Goal: Transaction & Acquisition: Purchase product/service

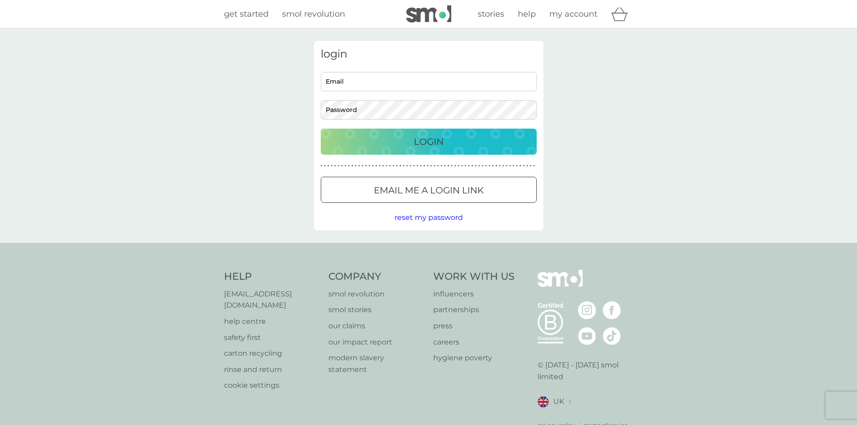
click at [441, 80] on input "Email" at bounding box center [429, 81] width 216 height 19
click at [439, 84] on input "Email" at bounding box center [429, 81] width 216 height 19
type input "[PERSON_NAME][EMAIL_ADDRESS][PERSON_NAME][DOMAIN_NAME]"
click at [321, 129] on button "Login" at bounding box center [429, 142] width 216 height 26
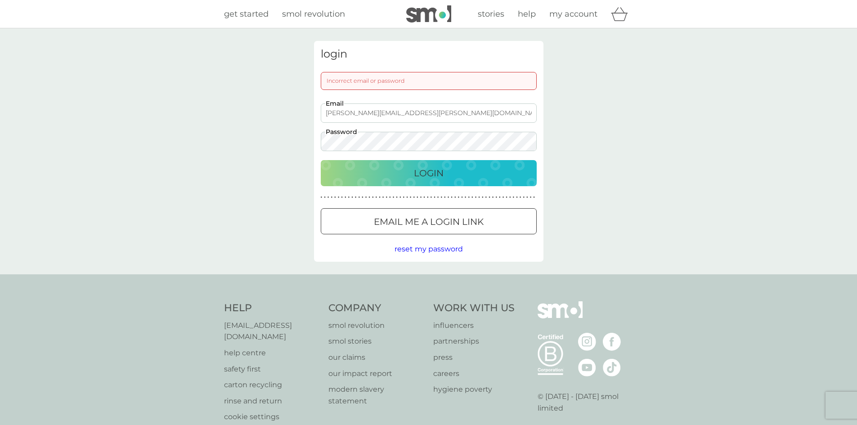
click at [467, 220] on button "Email me a login link" at bounding box center [429, 221] width 216 height 26
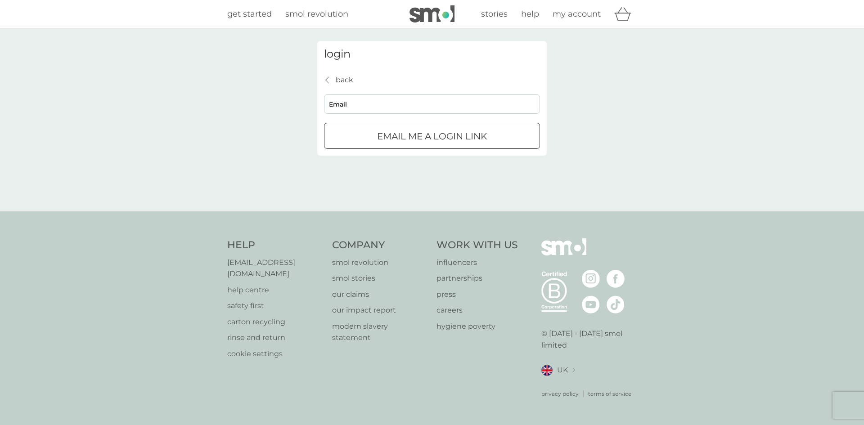
click at [847, 18] on div at bounding box center [432, 20] width 864 height 41
click at [447, 138] on div "submit" at bounding box center [432, 136] width 32 height 9
click at [441, 112] on input "Email" at bounding box center [432, 104] width 216 height 19
type input "[PERSON_NAME][EMAIL_ADDRESS][PERSON_NAME][DOMAIN_NAME]"
click at [445, 144] on p "Email me a login link" at bounding box center [432, 136] width 110 height 14
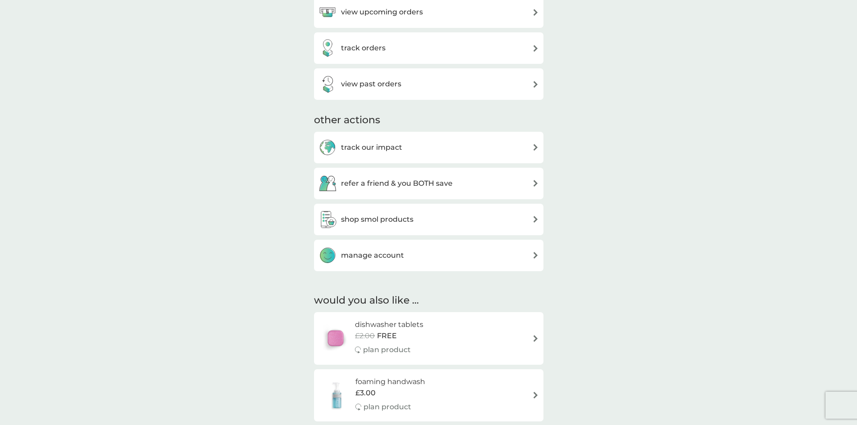
scroll to position [360, 0]
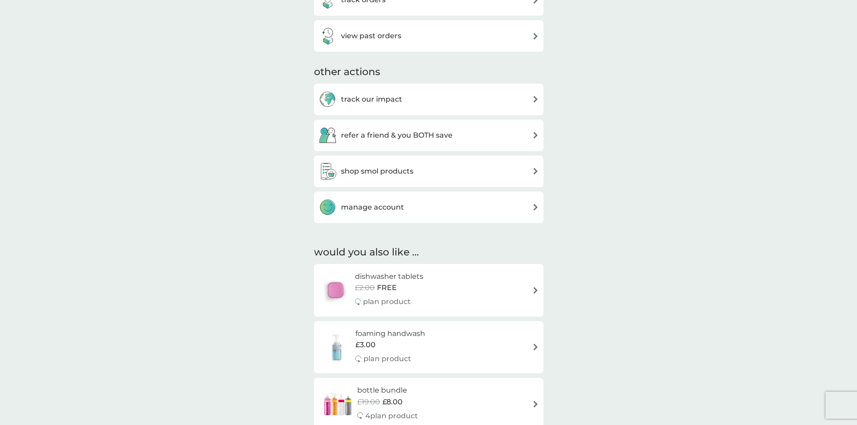
click at [475, 200] on div "manage account" at bounding box center [429, 207] width 221 height 18
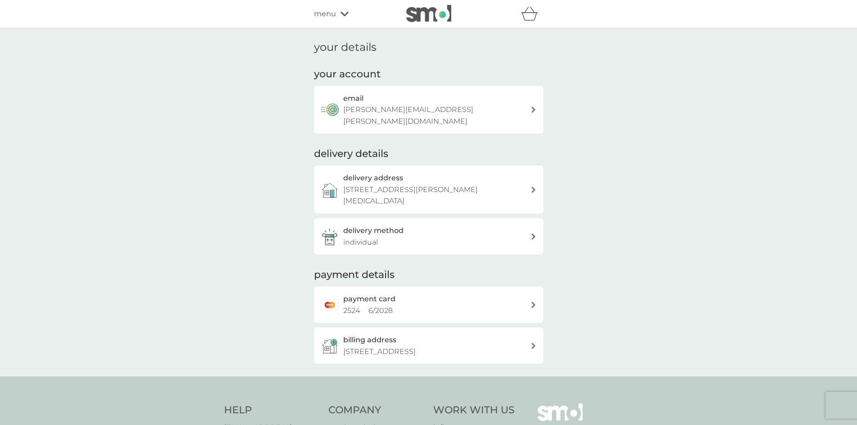
click at [416, 346] on p "2 Bankfield, Trevenner Lane, MARAZION, TR17 0BL" at bounding box center [379, 352] width 72 height 12
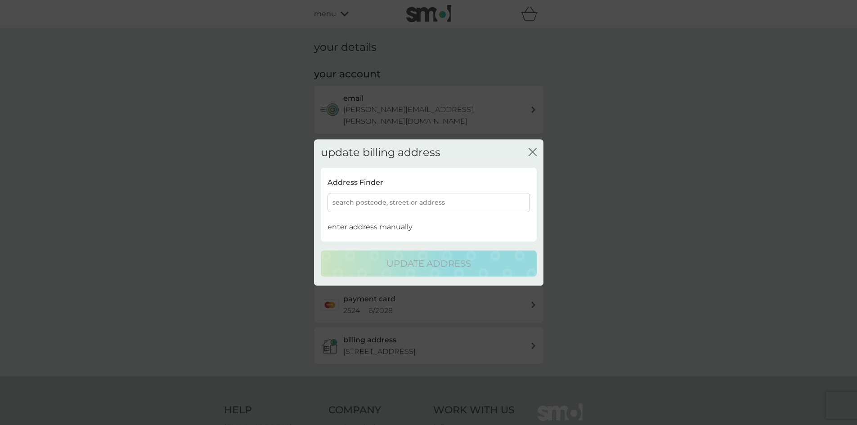
click at [413, 205] on div "search postcode, street or address" at bounding box center [429, 202] width 203 height 19
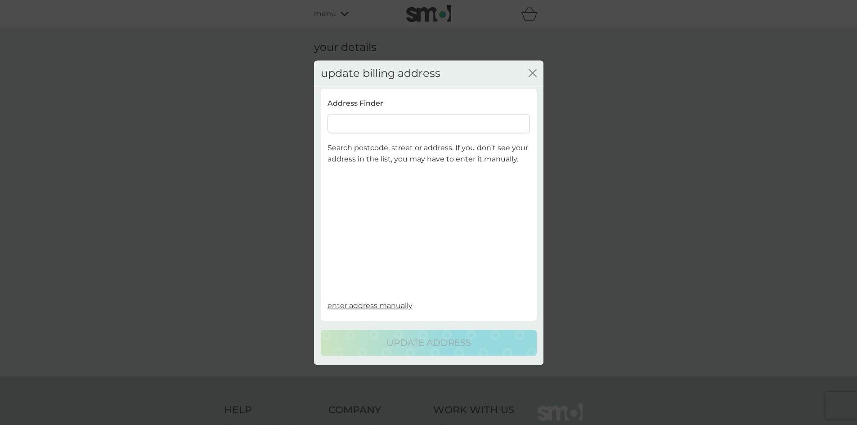
click at [364, 125] on input at bounding box center [429, 123] width 203 height 19
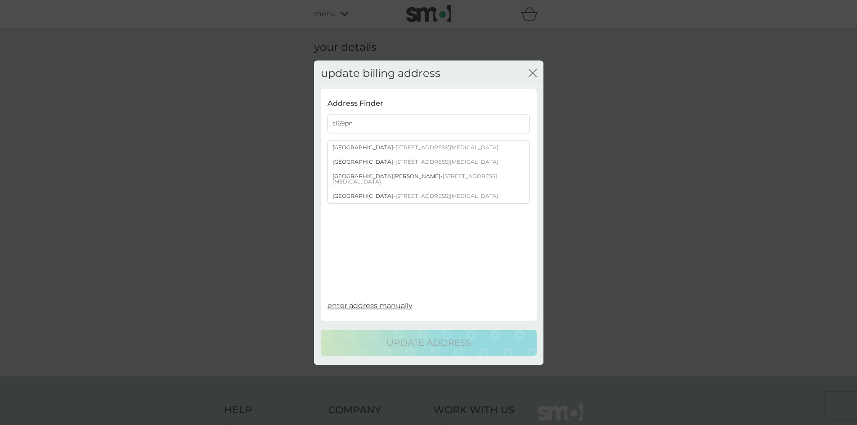
type input "sl69pn"
click at [363, 188] on div "St. Johns House Spring Lane - Cookham Maidenhead SL6 9PN" at bounding box center [429, 179] width 202 height 20
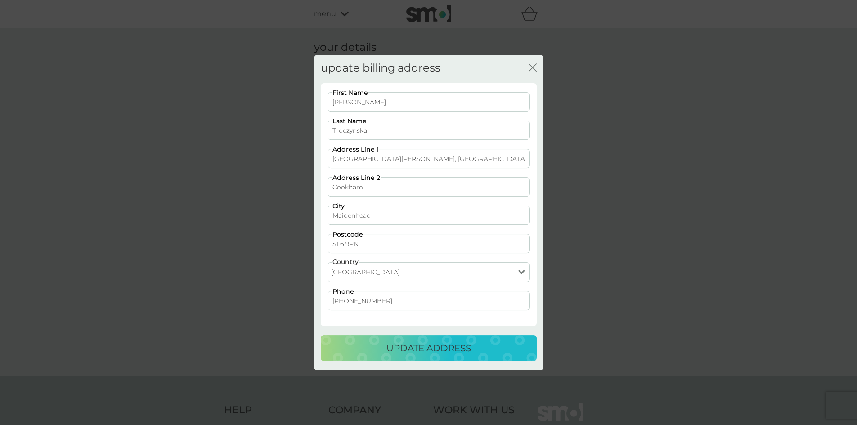
click at [419, 357] on button "update address" at bounding box center [429, 348] width 216 height 26
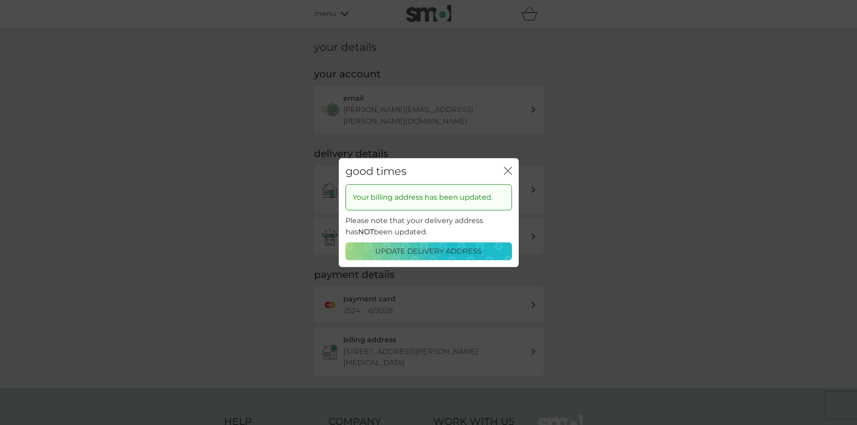
click at [506, 176] on button "close" at bounding box center [508, 171] width 8 height 9
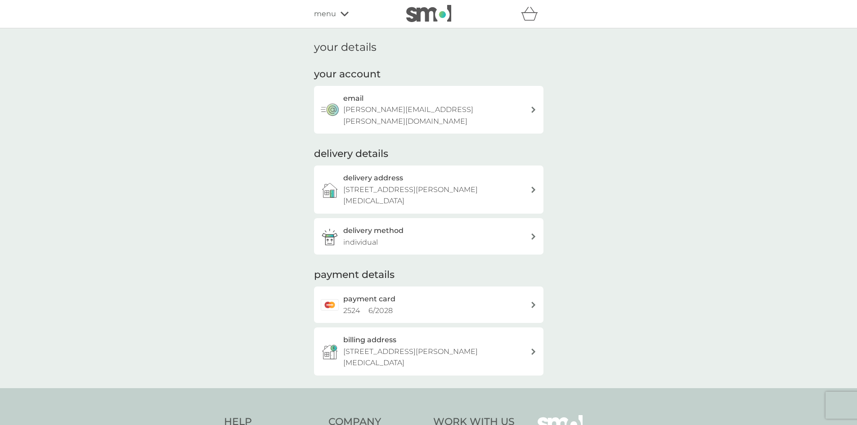
click at [336, 19] on div "menu" at bounding box center [352, 14] width 77 height 12
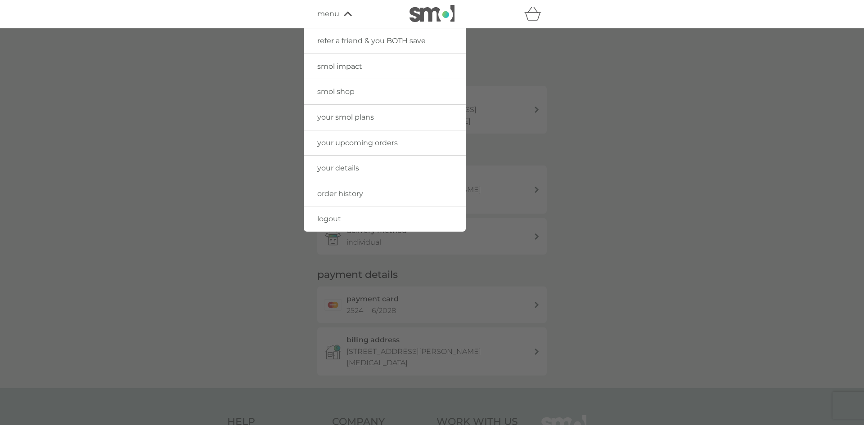
drag, startPoint x: 364, startPoint y: 140, endPoint x: 445, endPoint y: 152, distance: 82.4
click at [364, 140] on span "your upcoming orders" at bounding box center [357, 143] width 81 height 9
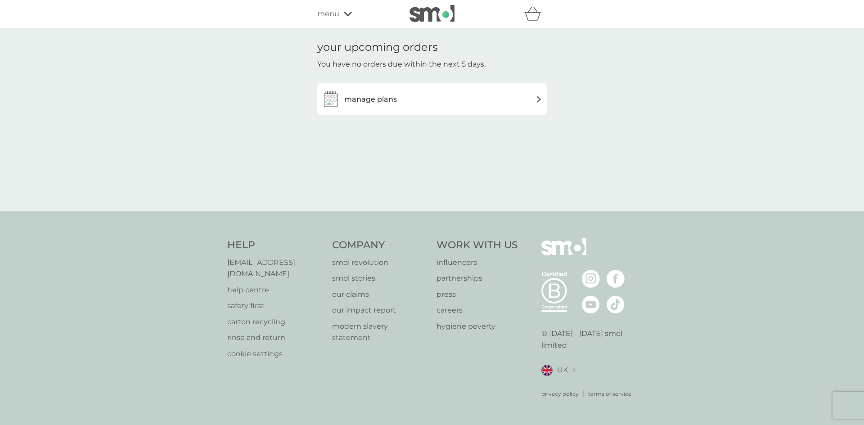
click at [479, 103] on div "manage plans" at bounding box center [432, 99] width 221 height 18
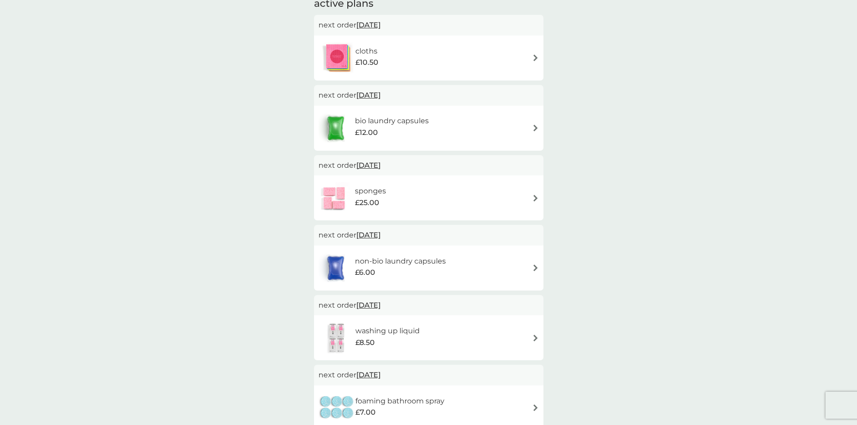
scroll to position [180, 0]
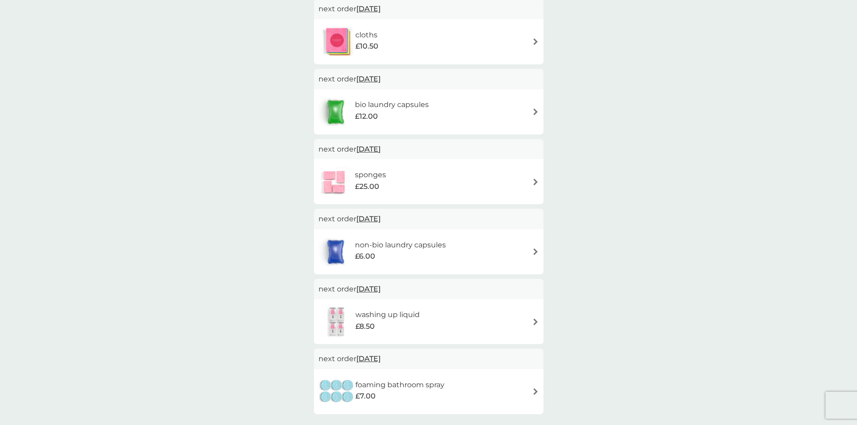
click at [524, 251] on div "non-bio laundry capsules £6.00" at bounding box center [429, 252] width 221 height 32
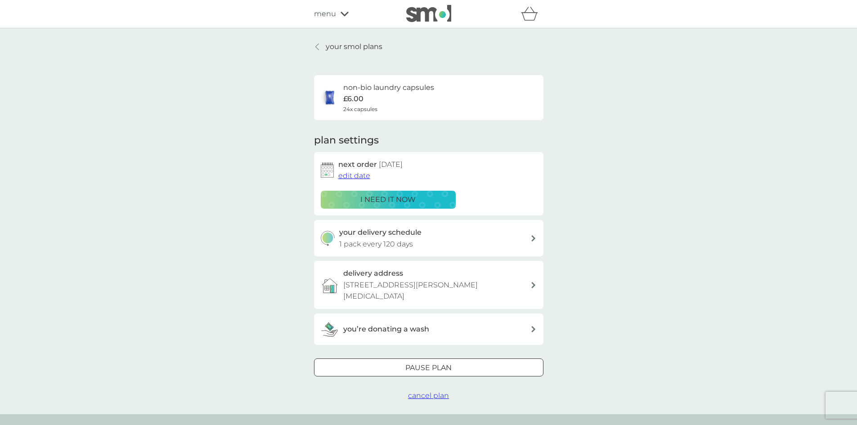
click at [464, 250] on div "your delivery schedule 1 pack every 120 days" at bounding box center [434, 238] width 191 height 23
select select "119"
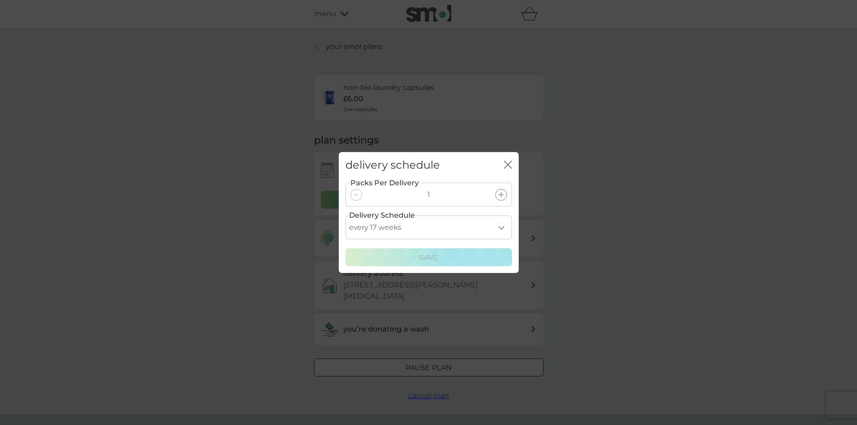
click at [427, 230] on select "every 1 week every 2 weeks every 3 weeks every 4 weeks every 5 weeks every 6 we…" at bounding box center [429, 228] width 167 height 24
drag, startPoint x: 547, startPoint y: 243, endPoint x: 555, endPoint y: 244, distance: 7.7
click at [547, 243] on div "delivery schedule close Packs Per Delivery 1 Delivery Schedule every 1 week eve…" at bounding box center [428, 212] width 857 height 425
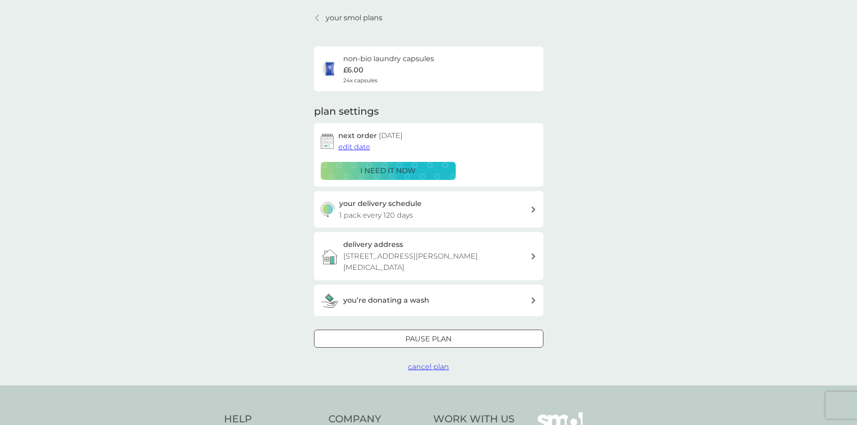
scroll to position [45, 0]
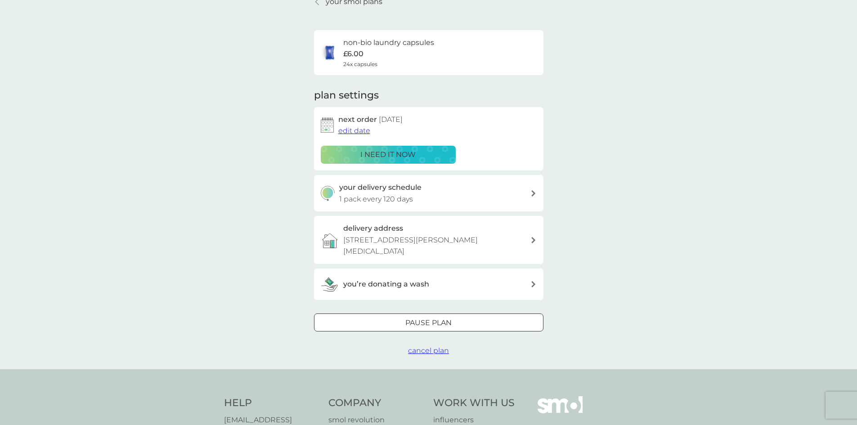
click at [468, 326] on div "Pause plan" at bounding box center [429, 323] width 229 height 12
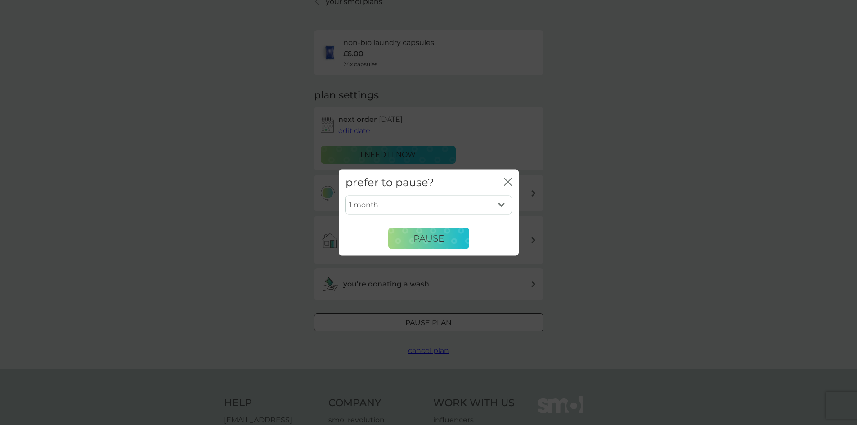
click at [427, 214] on select "1 month 2 months 3 months 4 months 5 months 6 months" at bounding box center [429, 205] width 167 height 19
select select "4"
click at [346, 196] on select "1 month 2 months 3 months 4 months 5 months 6 months" at bounding box center [429, 205] width 167 height 19
click at [430, 248] on button "Pause" at bounding box center [428, 239] width 81 height 22
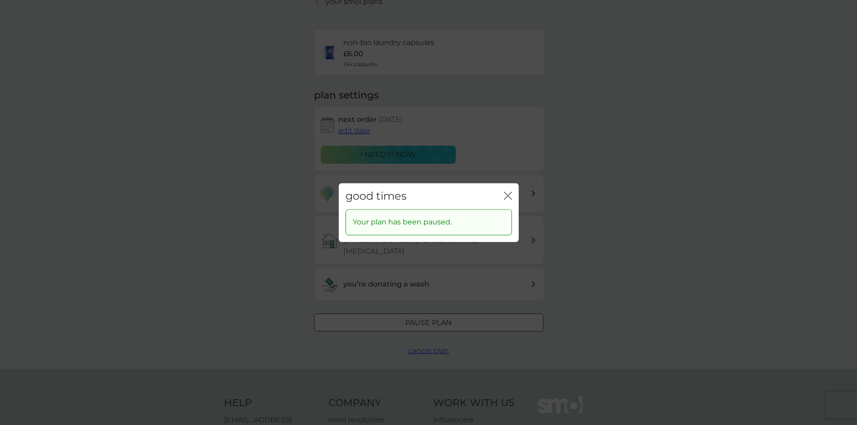
click at [570, 165] on div "good times close Your plan has been paused." at bounding box center [428, 212] width 857 height 425
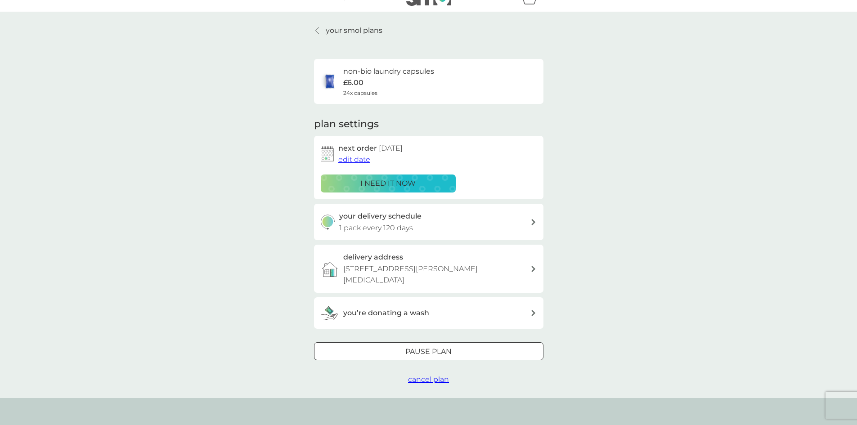
scroll to position [0, 0]
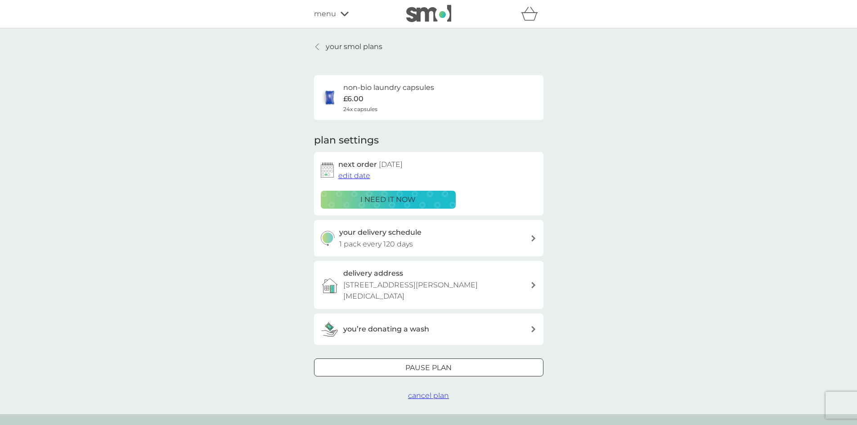
click at [308, 49] on div "your smol plans non-bio laundry capsules £6.00 24x capsules plan settings next …" at bounding box center [428, 221] width 243 height 361
click at [320, 49] on div at bounding box center [318, 46] width 6 height 7
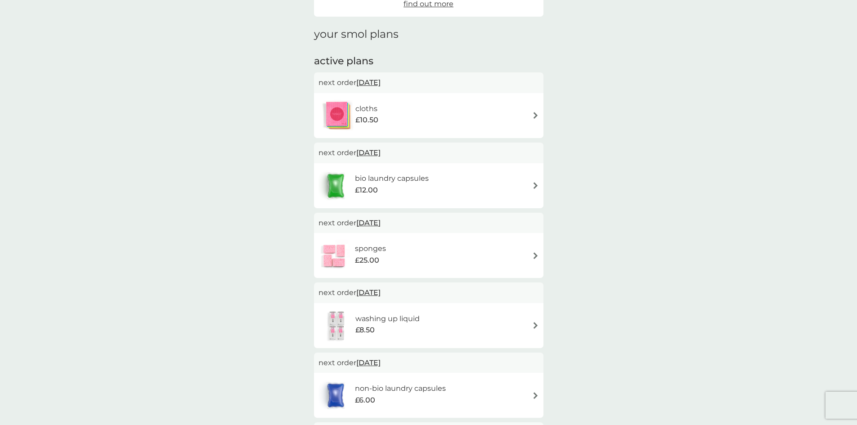
scroll to position [90, 0]
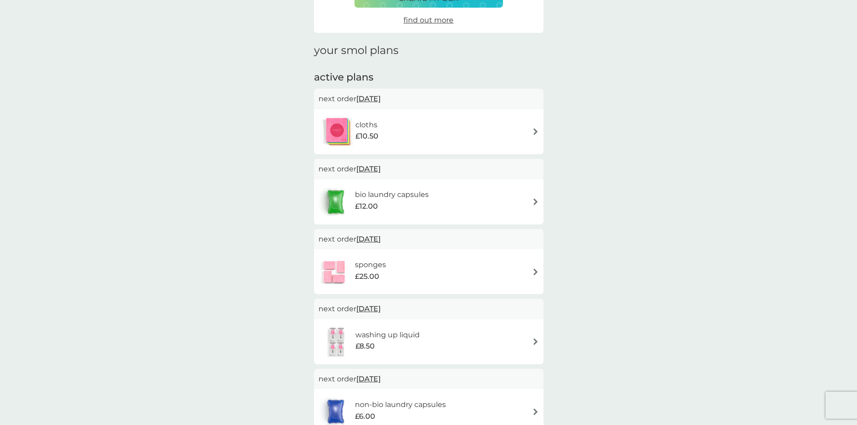
click at [520, 134] on div "cloths £10.50" at bounding box center [429, 132] width 221 height 32
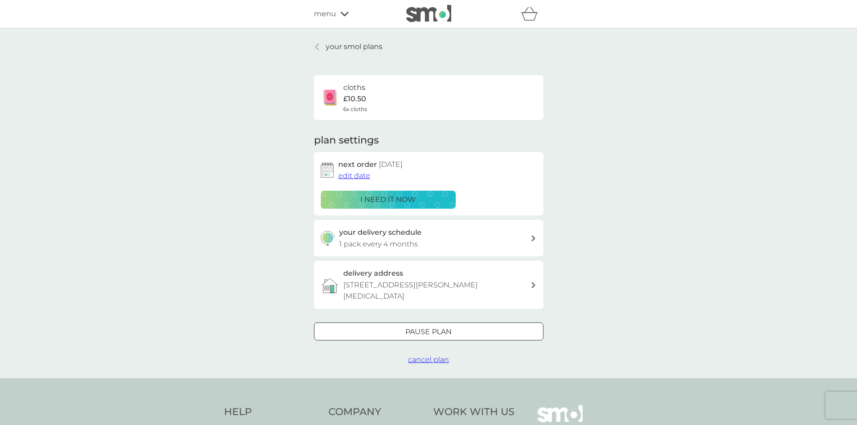
click at [363, 177] on span "edit date" at bounding box center [354, 175] width 32 height 9
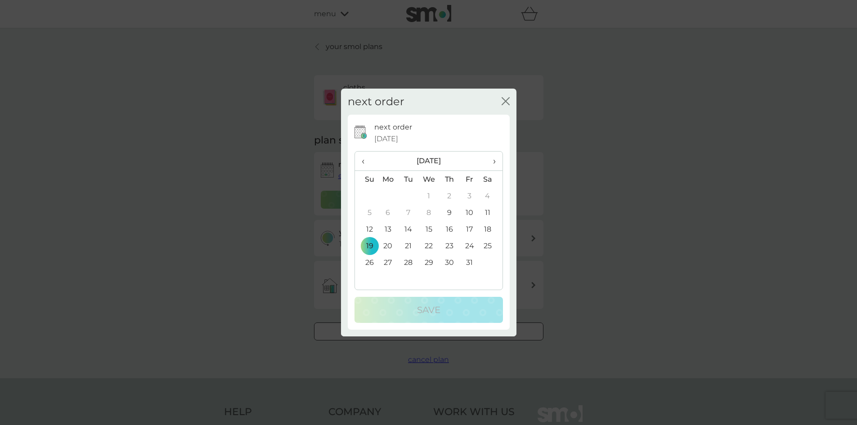
click at [371, 231] on td "12" at bounding box center [366, 229] width 23 height 17
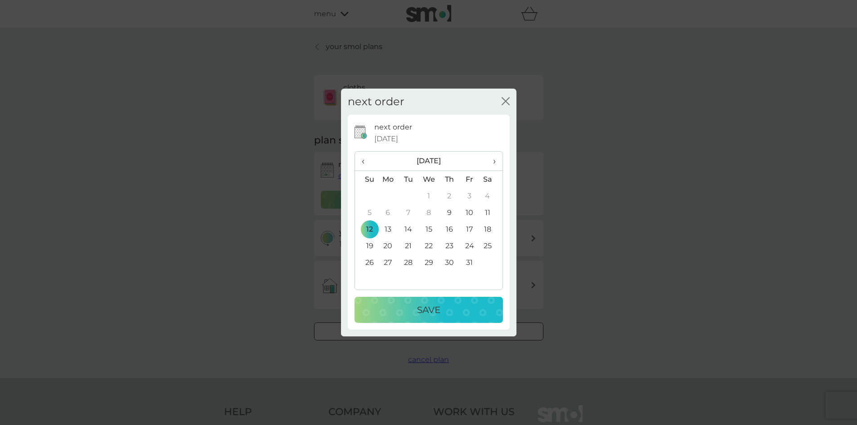
click at [434, 311] on p "Save" at bounding box center [428, 310] width 23 height 14
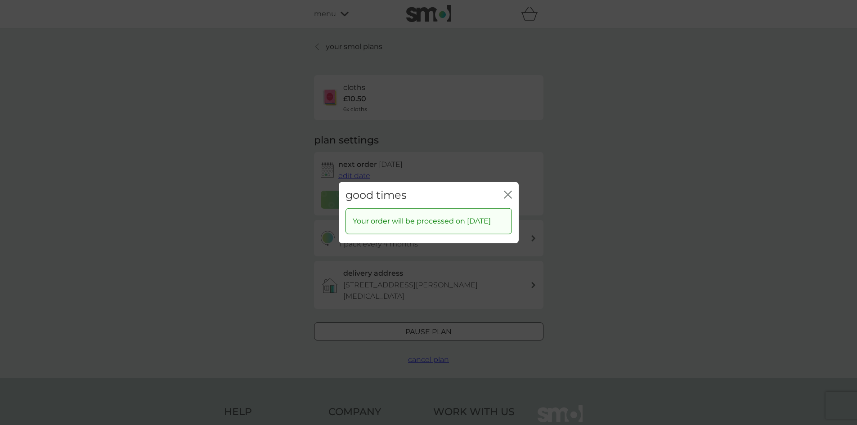
click at [508, 190] on icon "close" at bounding box center [508, 194] width 8 height 8
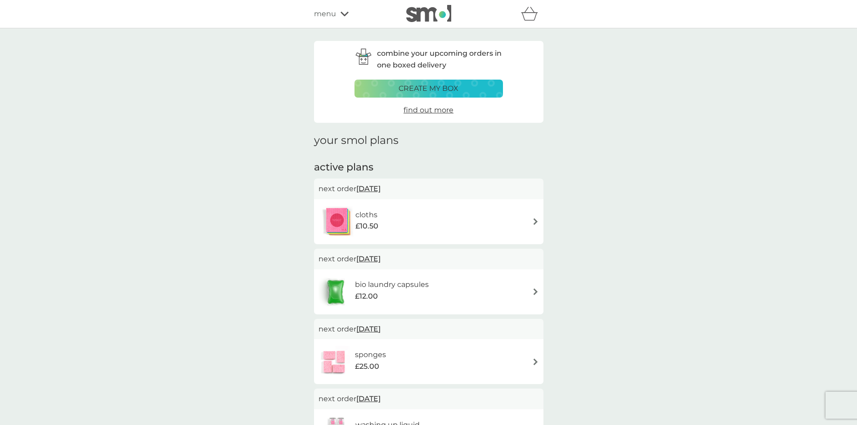
scroll to position [90, 0]
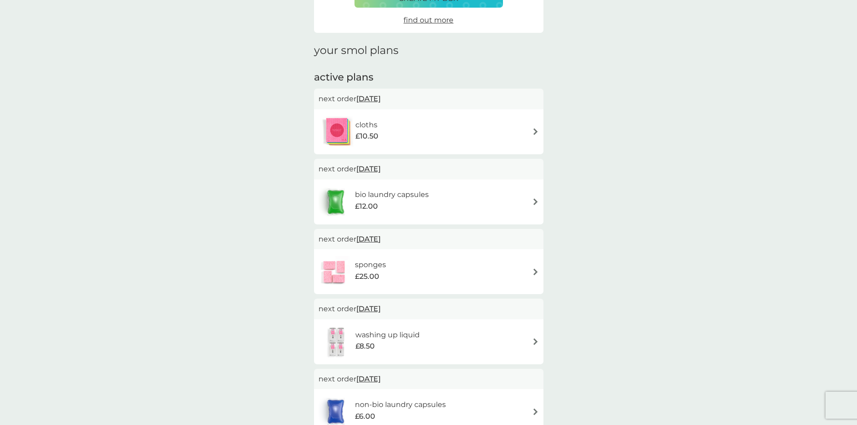
click at [491, 199] on div "bio laundry capsules £12.00" at bounding box center [429, 202] width 221 height 32
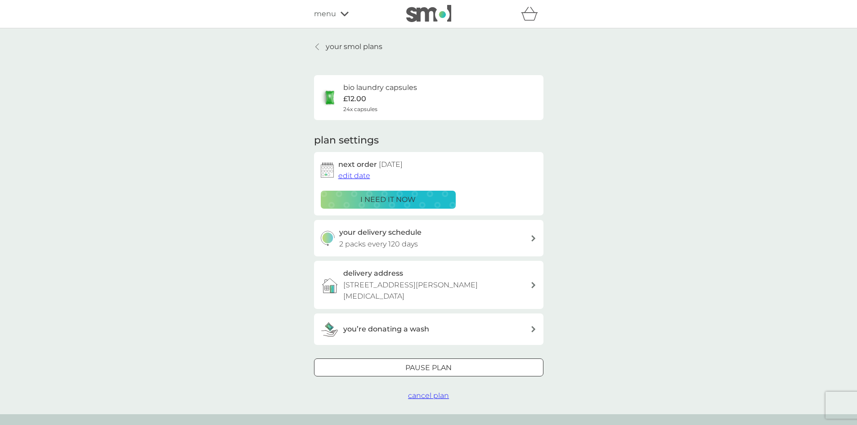
click at [348, 179] on span "edit date" at bounding box center [354, 175] width 32 height 9
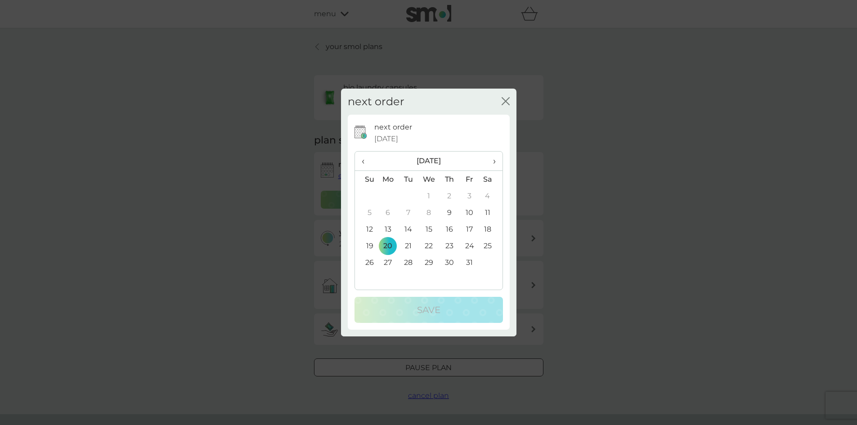
click at [369, 230] on td "12" at bounding box center [366, 229] width 23 height 17
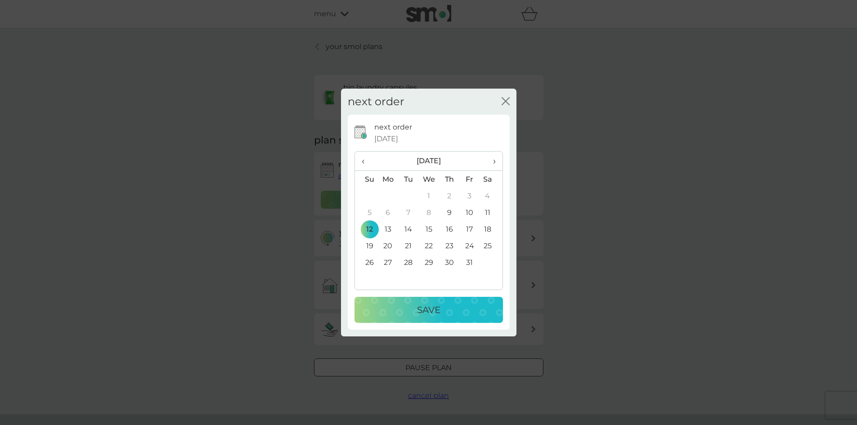
click at [428, 314] on p "Save" at bounding box center [428, 310] width 23 height 14
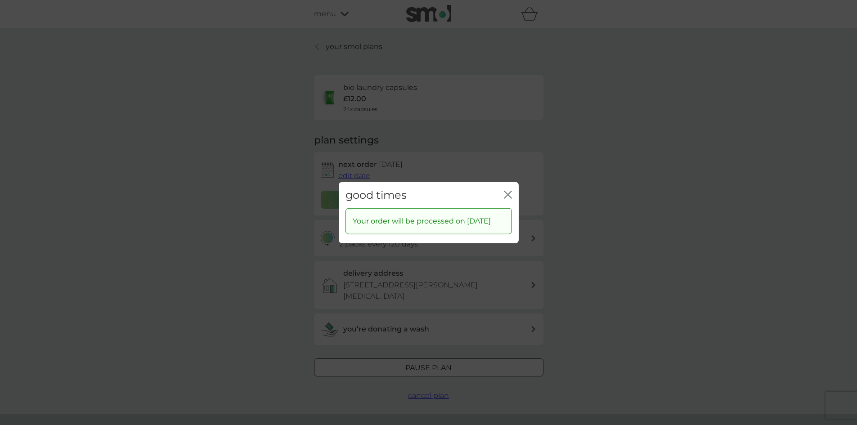
click at [513, 185] on div "good times close" at bounding box center [429, 195] width 180 height 27
click at [510, 191] on icon "close" at bounding box center [510, 194] width 4 height 7
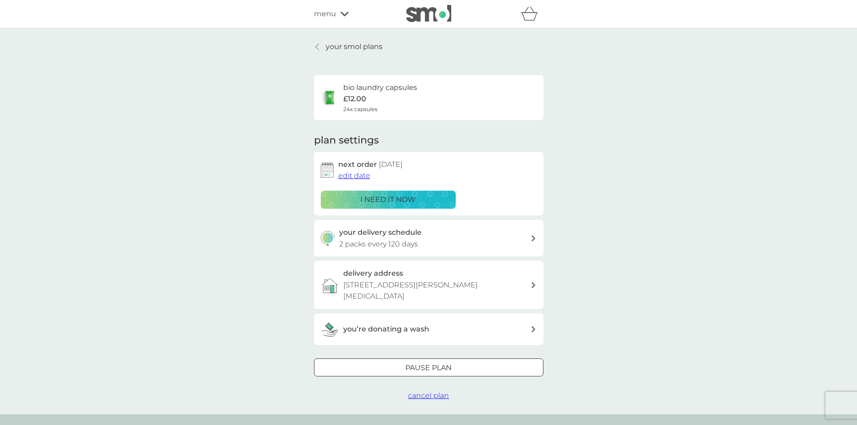
click at [322, 43] on link "your smol plans" at bounding box center [348, 47] width 68 height 12
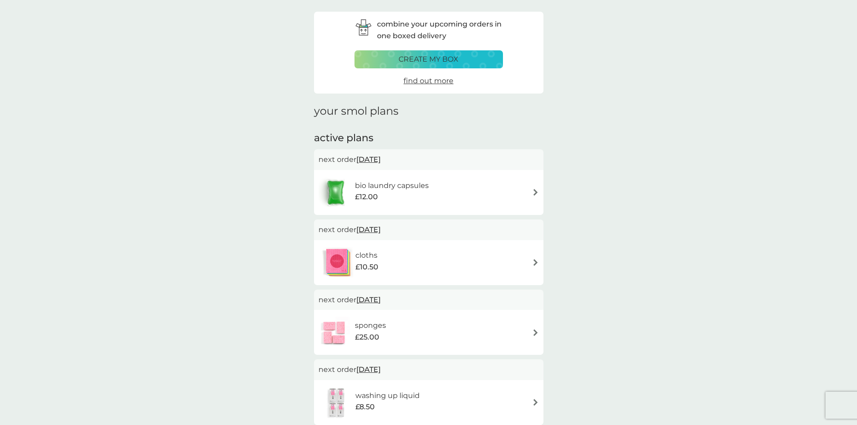
scroll to position [45, 0]
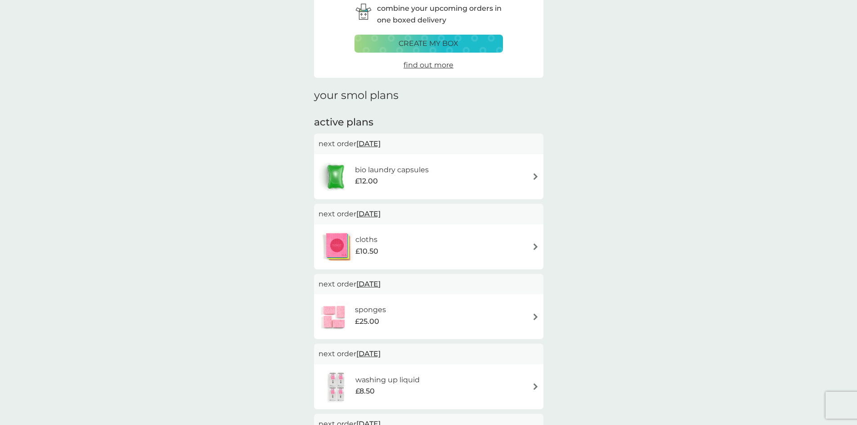
click at [451, 245] on div "cloths £10.50" at bounding box center [429, 247] width 221 height 32
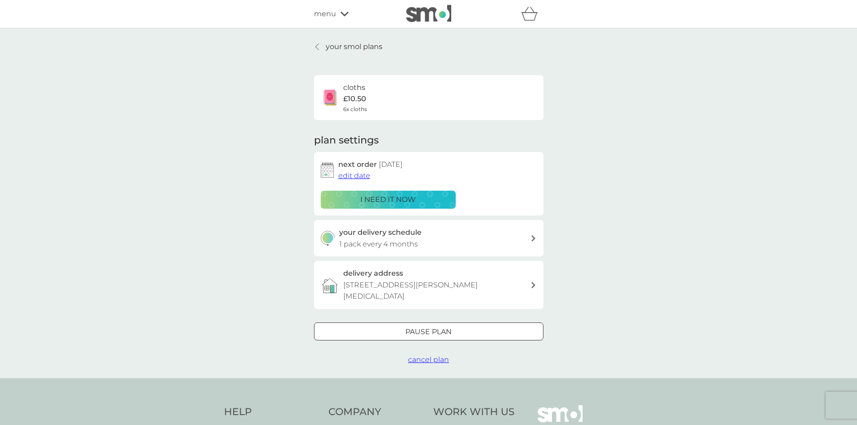
click at [326, 44] on p "your smol plans" at bounding box center [354, 47] width 57 height 12
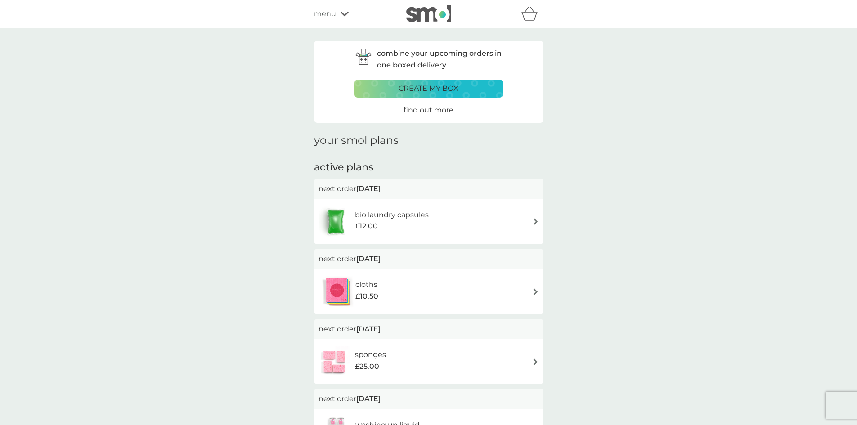
click at [319, 18] on span "menu" at bounding box center [325, 14] width 22 height 12
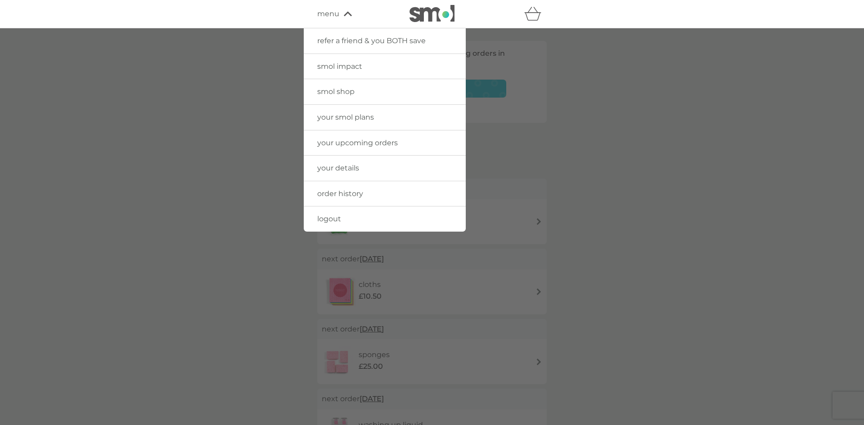
drag, startPoint x: 356, startPoint y: 88, endPoint x: 358, endPoint y: 94, distance: 6.1
click at [356, 88] on link "smol shop" at bounding box center [385, 91] width 162 height 25
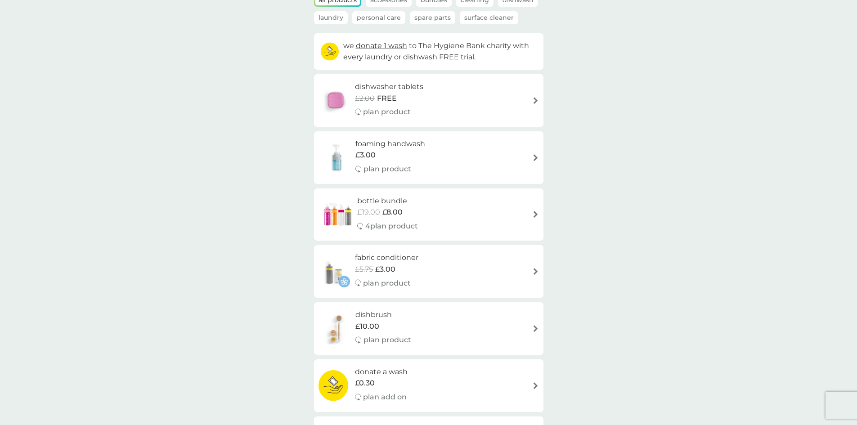
scroll to position [90, 0]
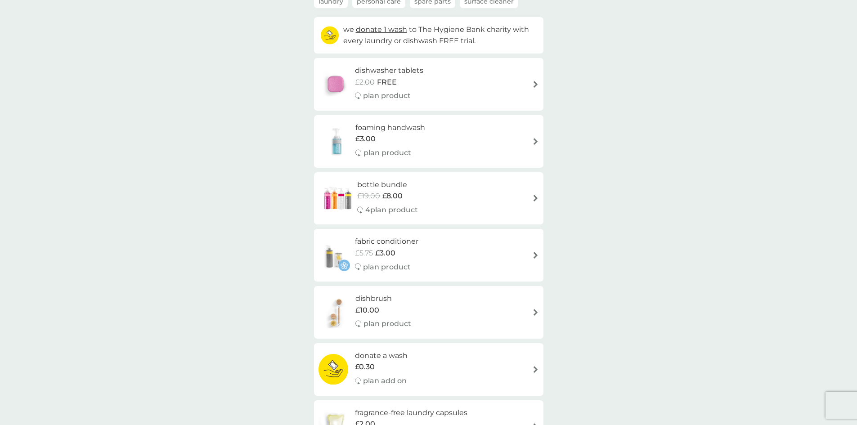
click at [443, 201] on div "bottle bundle £19.00 £8.00 4 plan product" at bounding box center [429, 198] width 221 height 39
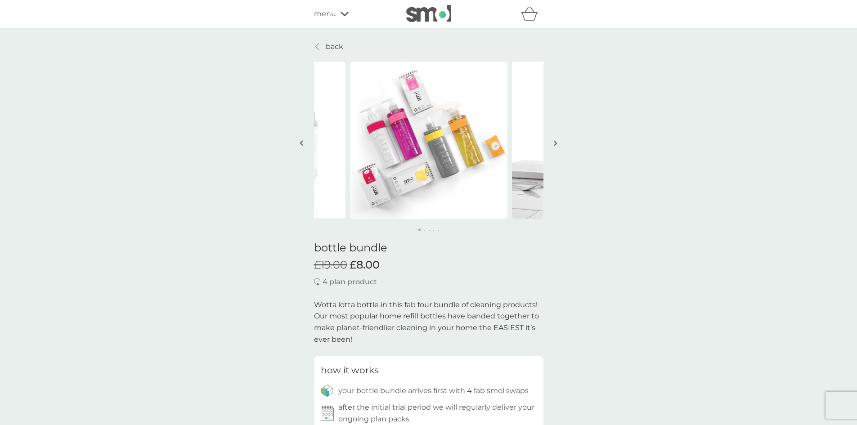
click at [554, 143] on img "button" at bounding box center [556, 143] width 4 height 7
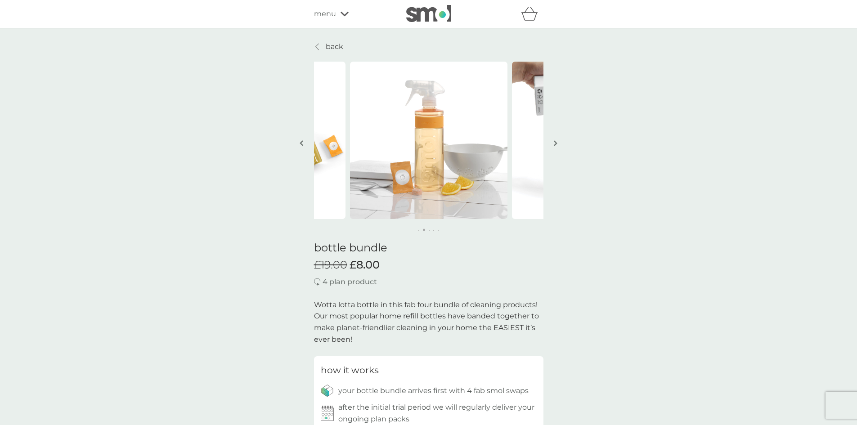
click at [554, 143] on img "button" at bounding box center [556, 143] width 4 height 7
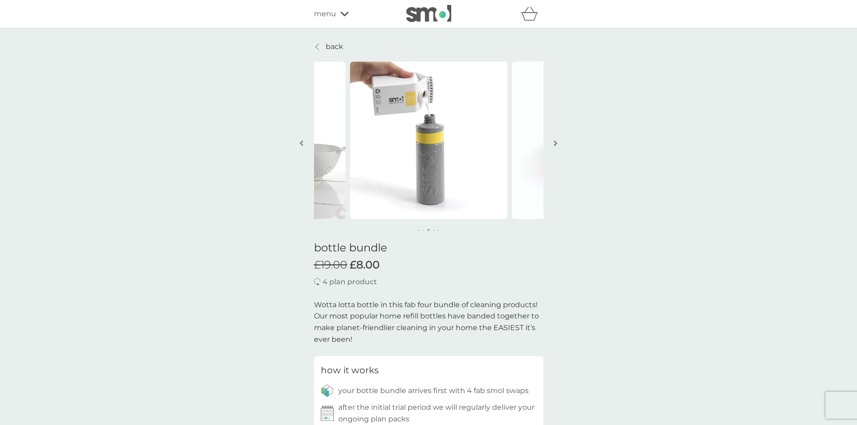
click at [554, 143] on img "button" at bounding box center [556, 143] width 4 height 7
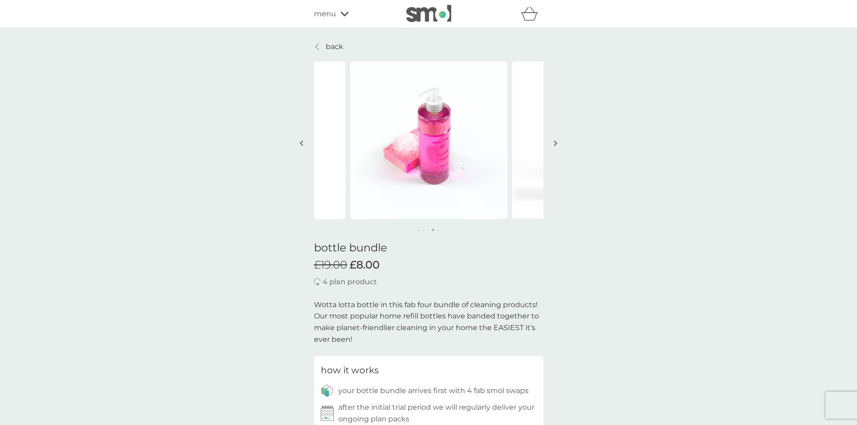
click at [554, 143] on img "button" at bounding box center [556, 143] width 4 height 7
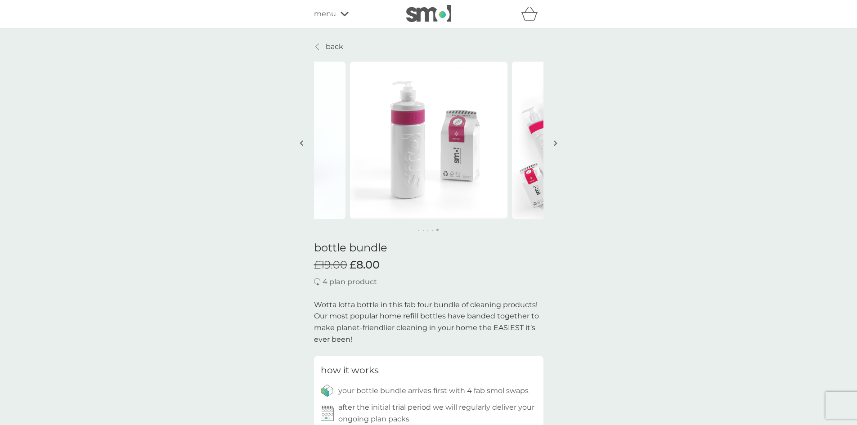
click at [554, 143] on img "button" at bounding box center [556, 143] width 4 height 7
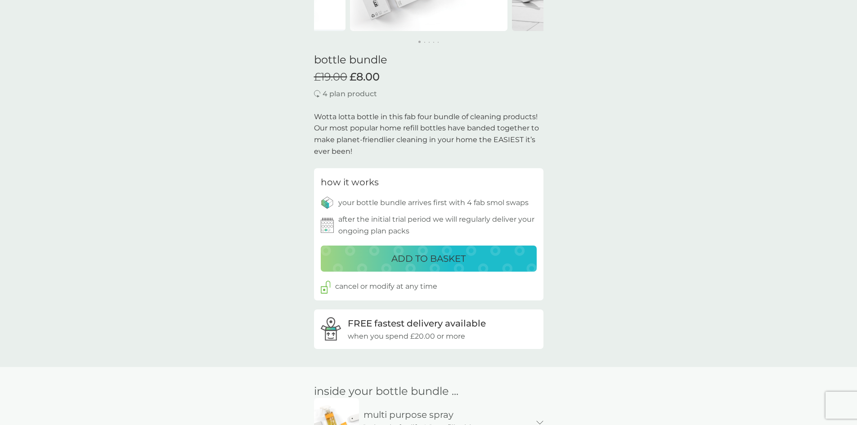
scroll to position [360, 0]
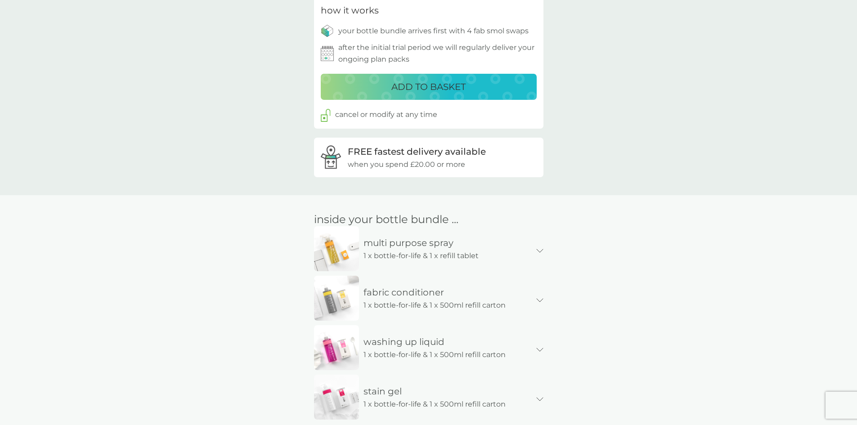
click at [417, 248] on p "multi purpose spray" at bounding box center [408, 243] width 99 height 14
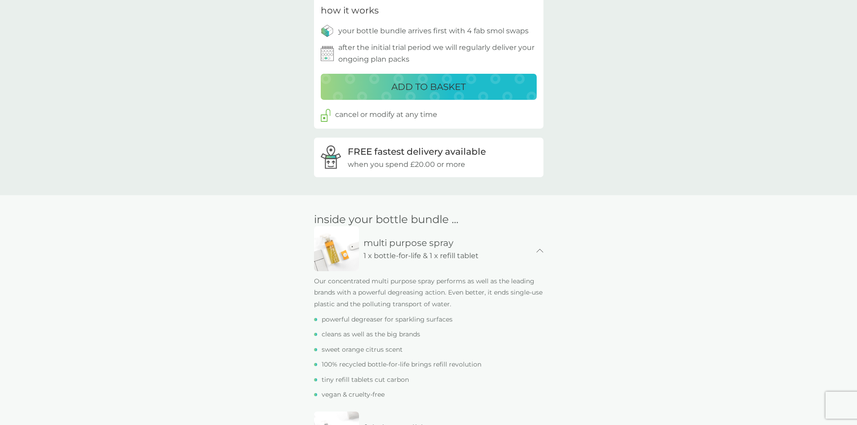
click at [417, 248] on p "multi purpose spray" at bounding box center [408, 243] width 99 height 14
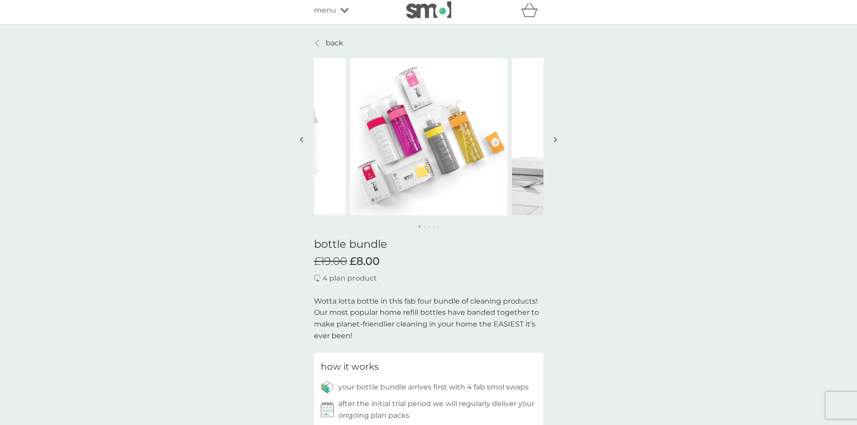
scroll to position [0, 0]
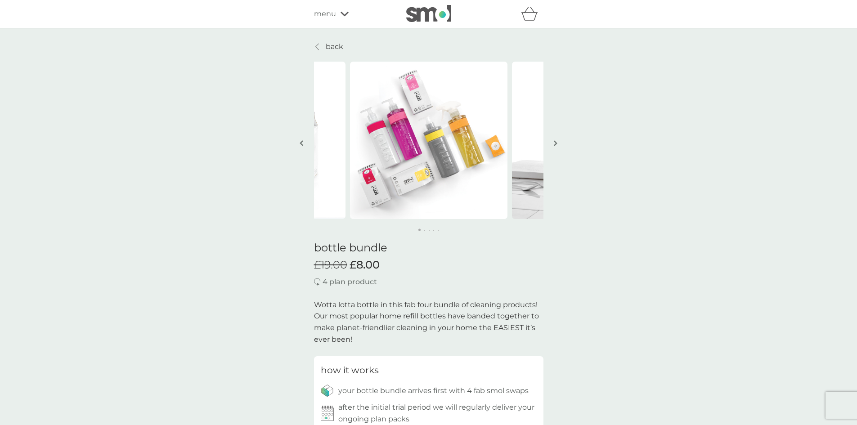
click at [324, 42] on link "back" at bounding box center [328, 47] width 29 height 12
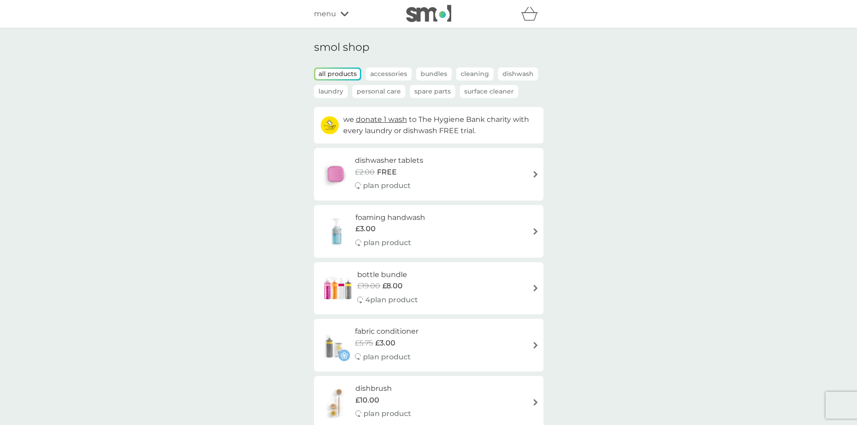
click at [475, 94] on p "Surface Cleaner" at bounding box center [489, 91] width 59 height 13
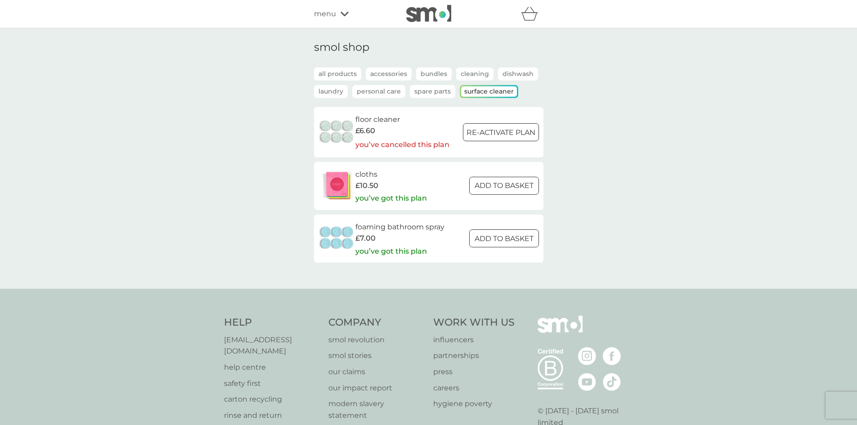
click at [419, 97] on p "Spare Parts" at bounding box center [432, 91] width 45 height 13
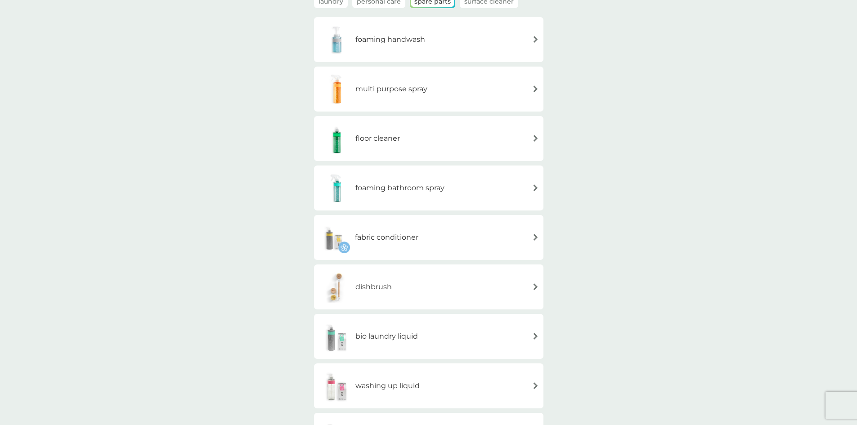
scroll to position [45, 0]
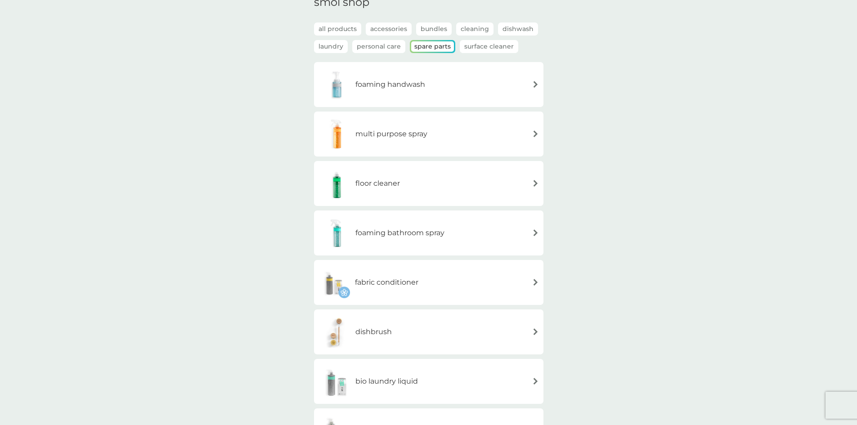
click at [437, 234] on h6 "foaming bathroom spray" at bounding box center [400, 233] width 89 height 12
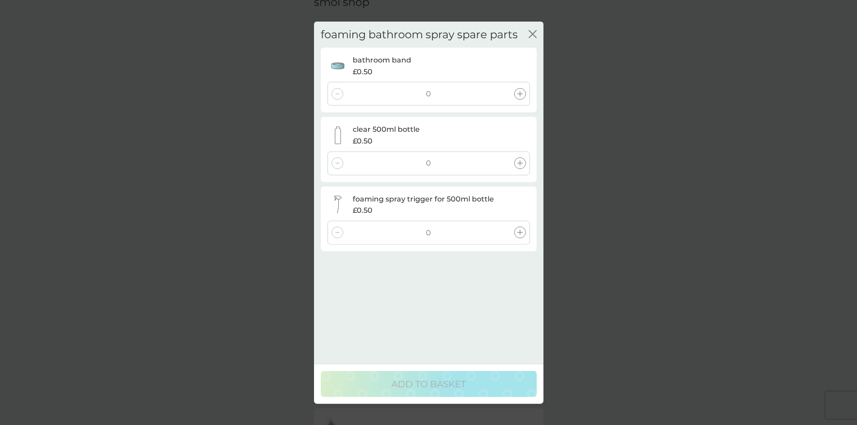
click at [522, 233] on icon at bounding box center [520, 232] width 5 height 5
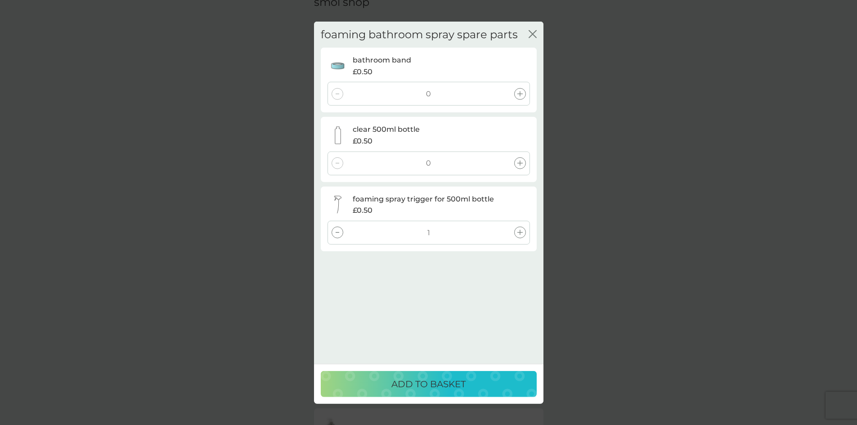
click at [518, 165] on icon at bounding box center [520, 163] width 5 height 5
click at [521, 96] on icon at bounding box center [520, 93] width 5 height 5
click at [519, 162] on icon at bounding box center [520, 163] width 5 height 5
click at [523, 235] on div at bounding box center [520, 233] width 12 height 12
click at [338, 163] on icon at bounding box center [338, 163] width 4 height 1
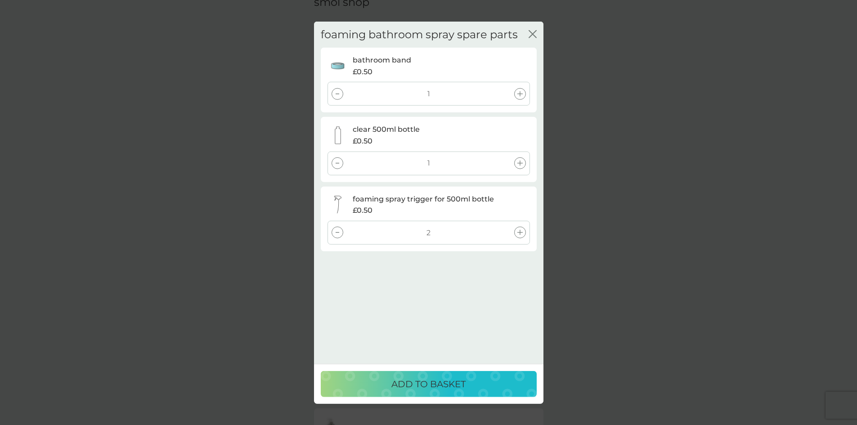
click at [343, 238] on div "2" at bounding box center [429, 233] width 203 height 24
click at [340, 235] on div at bounding box center [338, 233] width 12 height 12
click at [463, 386] on p "ADD TO BASKET" at bounding box center [429, 384] width 74 height 14
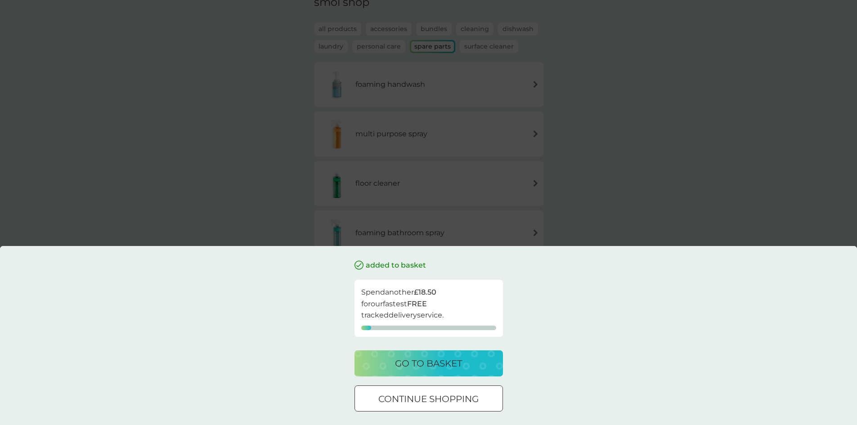
click at [458, 397] on p "continue shopping" at bounding box center [428, 399] width 100 height 14
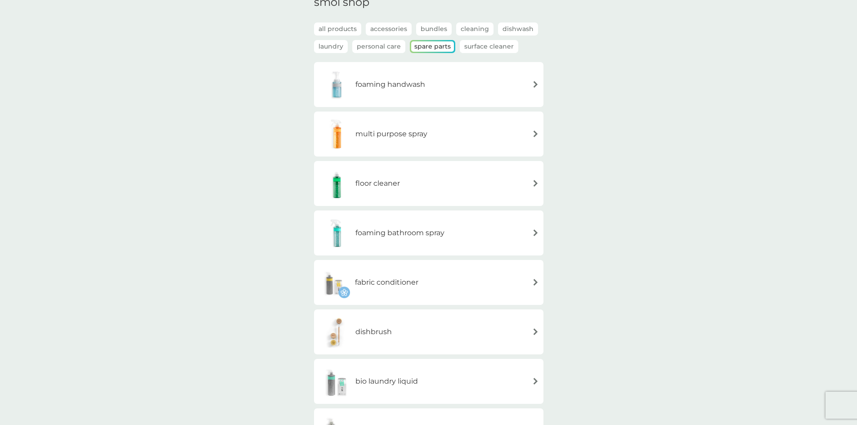
click at [413, 137] on h6 "multi purpose spray" at bounding box center [392, 134] width 72 height 12
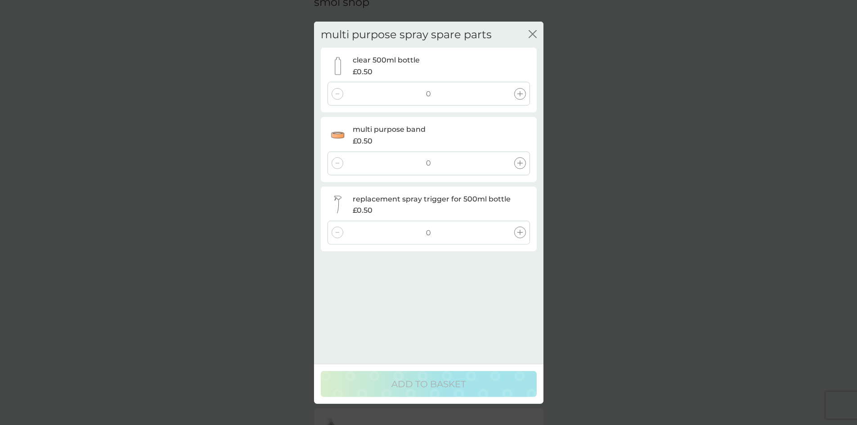
click at [518, 100] on div "0" at bounding box center [429, 94] width 203 height 24
click at [524, 165] on div at bounding box center [520, 164] width 12 height 12
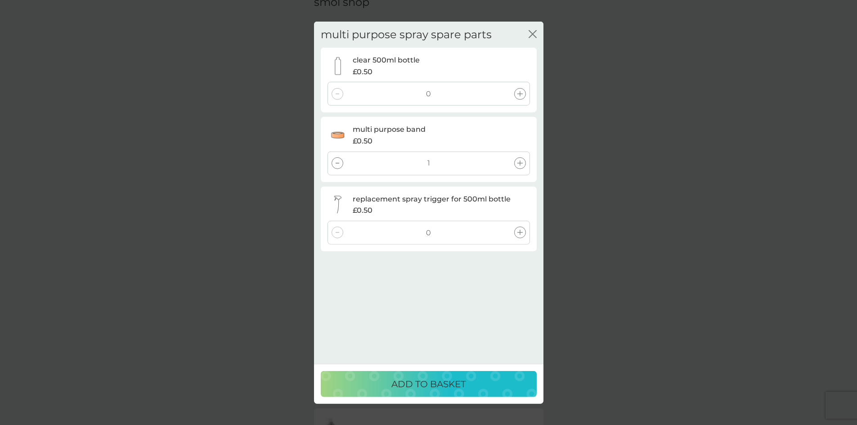
click at [524, 95] on div at bounding box center [520, 94] width 12 height 12
click at [523, 232] on div at bounding box center [520, 233] width 12 height 12
click at [491, 387] on div "ADD TO BASKET" at bounding box center [429, 384] width 198 height 14
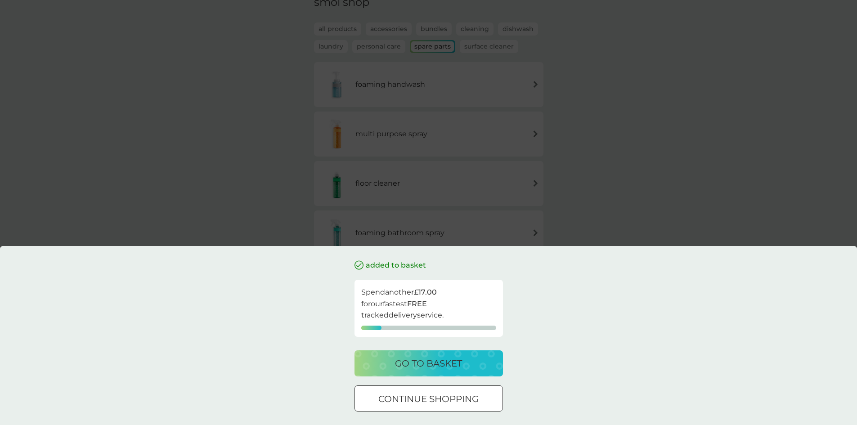
click at [442, 370] on p "go to basket" at bounding box center [428, 363] width 67 height 14
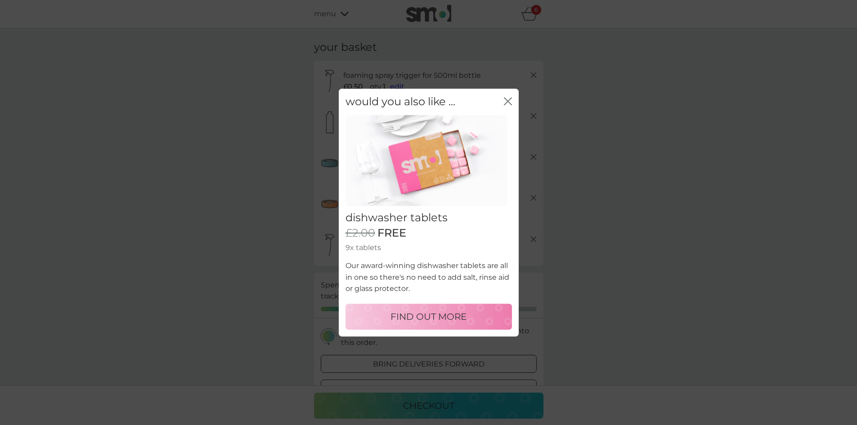
click at [448, 324] on p "FIND OUT MORE" at bounding box center [429, 317] width 76 height 14
select select "42"
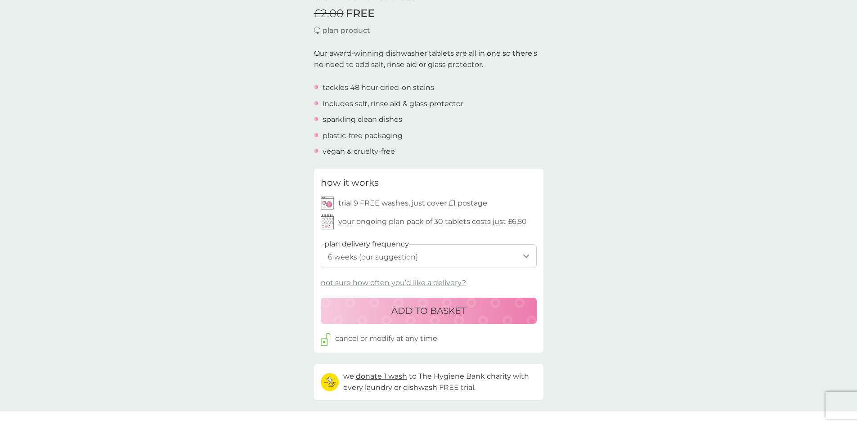
scroll to position [315, 0]
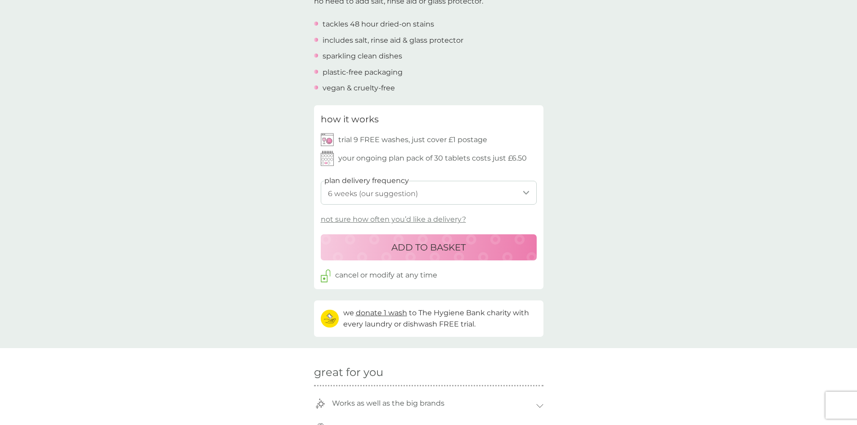
click at [443, 197] on select "1 week 2 weeks 3 weeks 4 weeks 5 weeks 6 weeks (our suggestion) 7 weeks 8 weeks…" at bounding box center [429, 193] width 216 height 24
click at [321, 181] on select "1 week 2 weeks 3 weeks 4 weeks 5 weeks 6 weeks (our suggestion) 7 weeks 8 weeks…" at bounding box center [429, 193] width 216 height 24
drag, startPoint x: 451, startPoint y: 243, endPoint x: 466, endPoint y: 223, distance: 25.0
click at [451, 243] on p "ADD TO BASKET" at bounding box center [429, 247] width 74 height 14
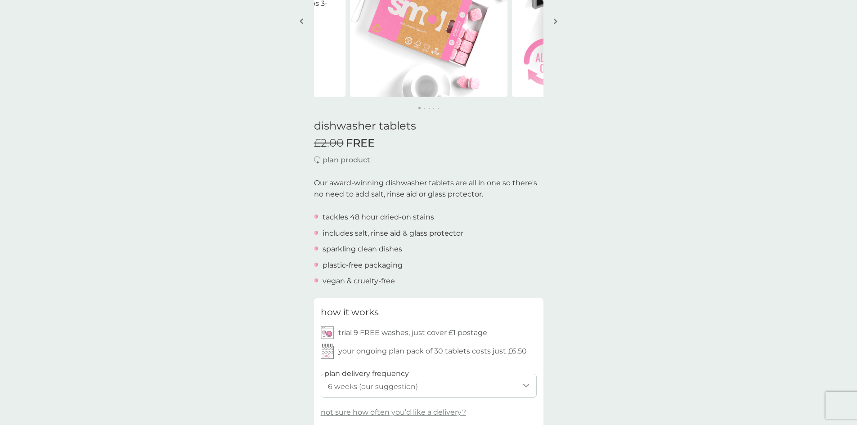
scroll to position [0, 0]
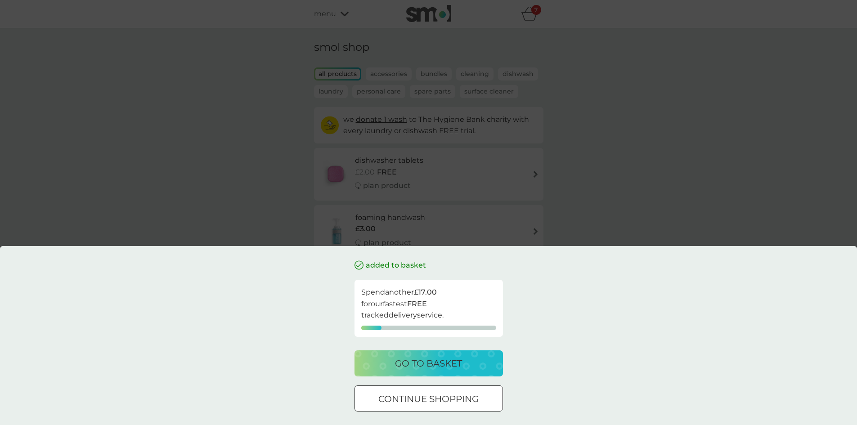
click at [491, 361] on div "go to basket" at bounding box center [429, 363] width 131 height 14
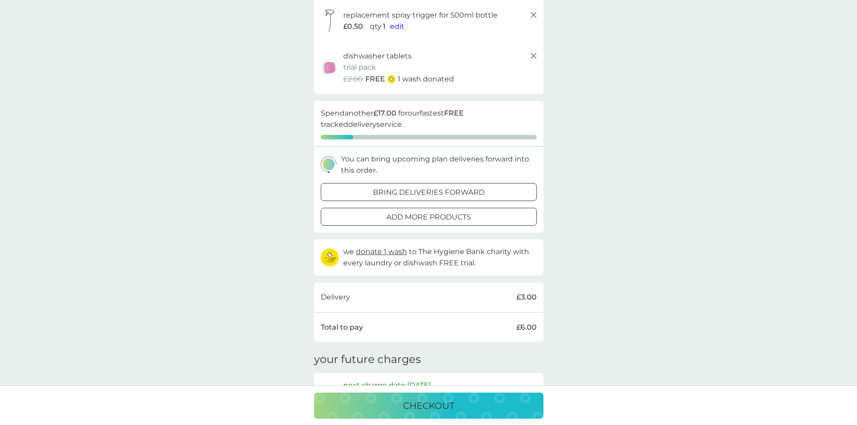
scroll to position [225, 0]
click at [424, 198] on p "bring deliveries forward" at bounding box center [429, 192] width 112 height 12
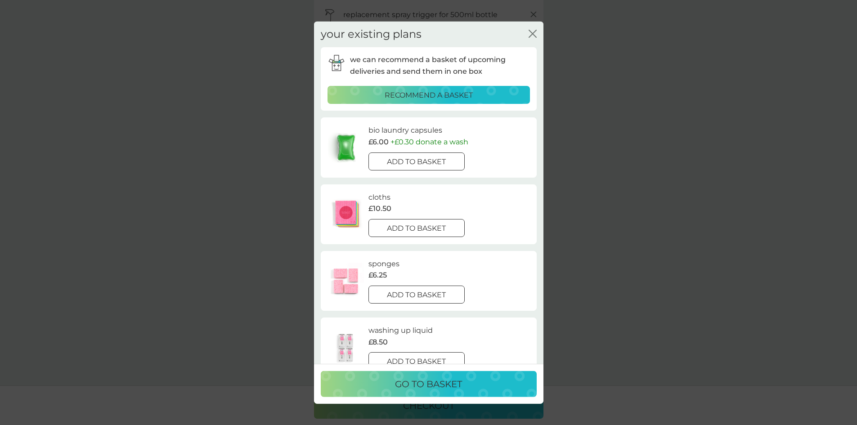
scroll to position [0, 0]
click at [428, 162] on div at bounding box center [428, 162] width 0 height 0
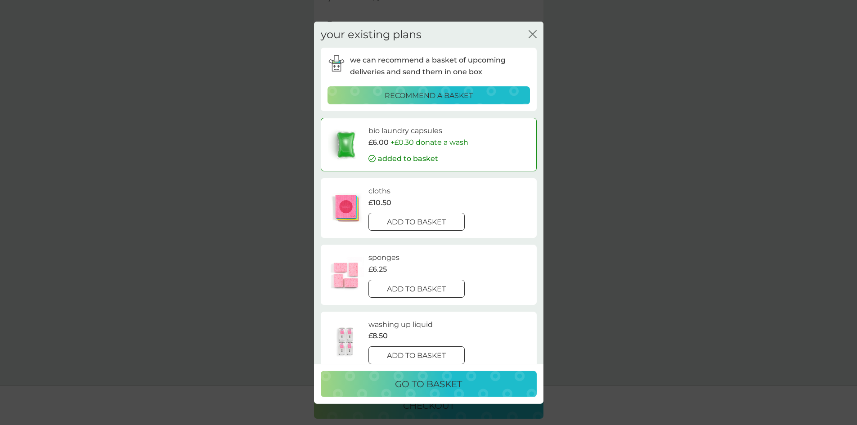
scroll to position [360, 0]
click at [428, 221] on div at bounding box center [428, 221] width 0 height 0
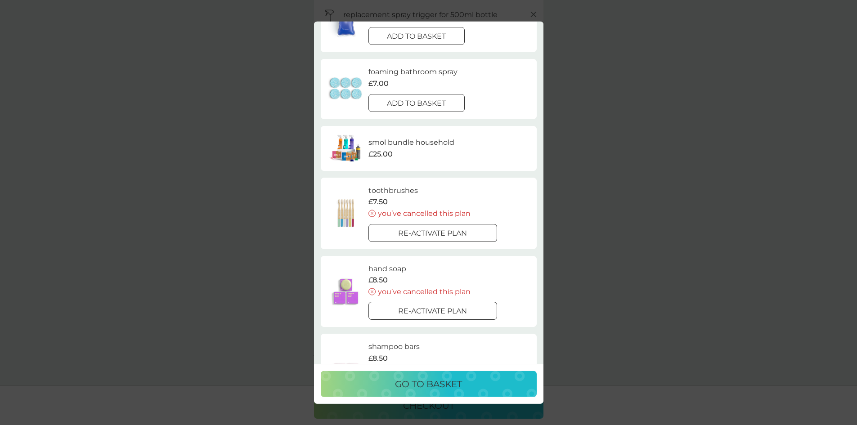
scroll to position [288, 0]
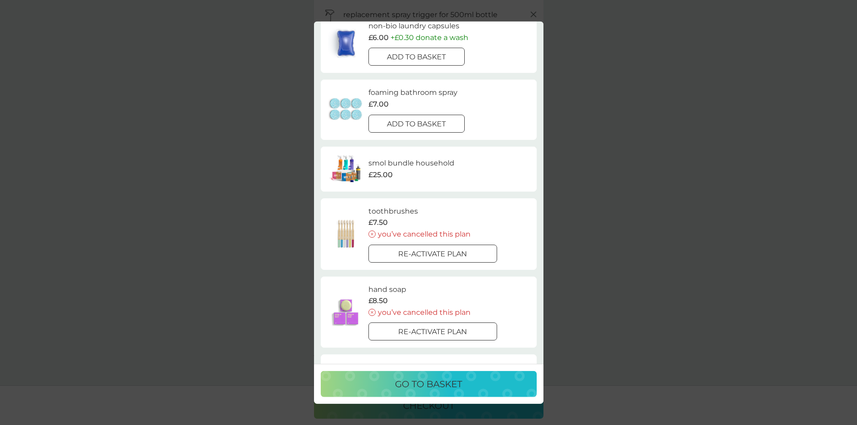
click at [420, 164] on p "smol bundle household" at bounding box center [412, 164] width 86 height 12
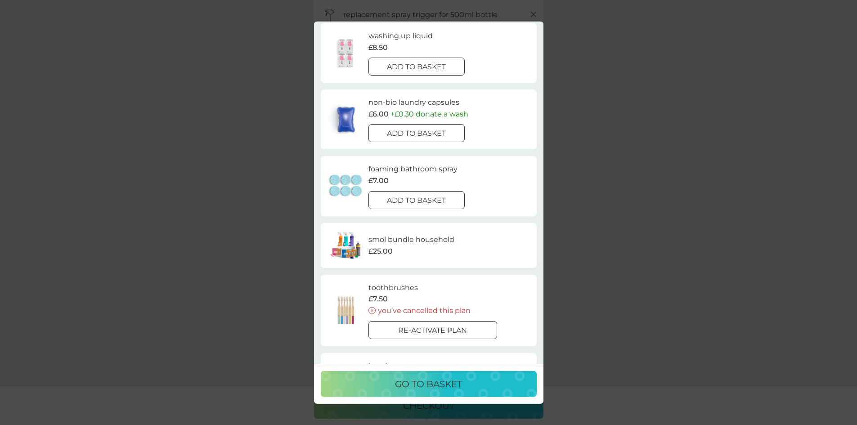
scroll to position [199, 0]
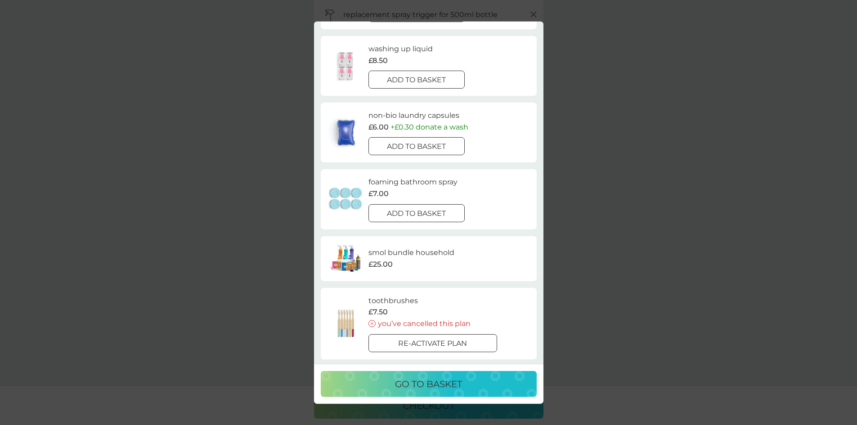
click at [457, 386] on p "go to basket" at bounding box center [428, 384] width 67 height 14
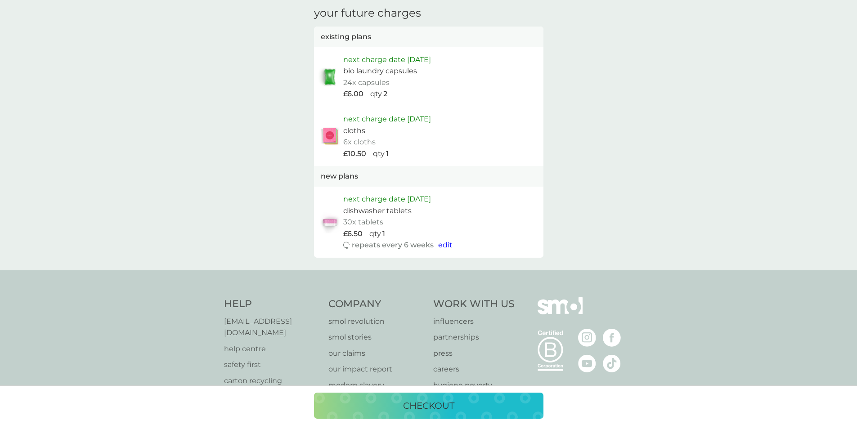
scroll to position [765, 0]
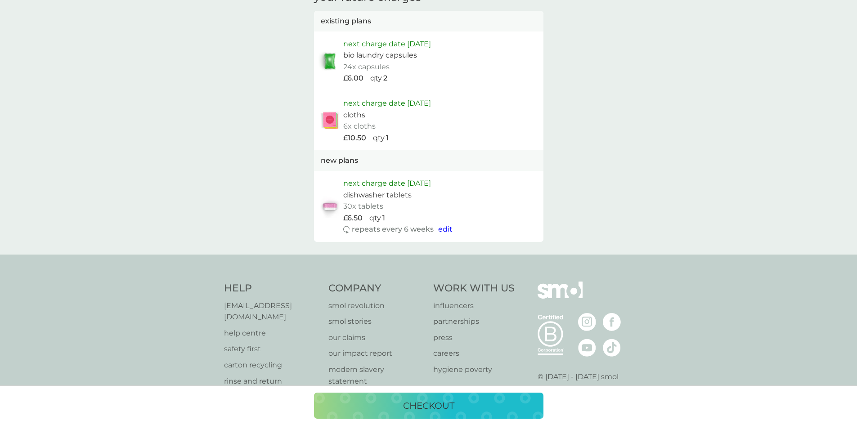
click at [442, 232] on span "edit" at bounding box center [445, 229] width 14 height 9
select select "42"
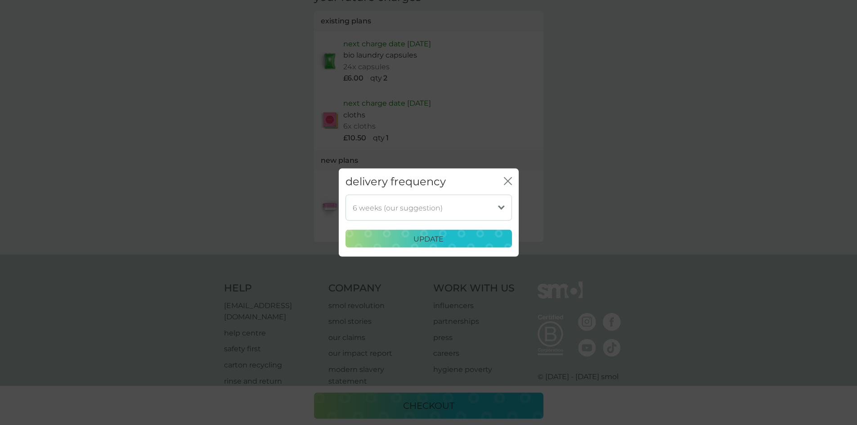
click at [452, 213] on select "1 week 2 weeks 3 weeks 4 weeks 5 weeks 6 weeks (our suggestion) 7 weeks 8 weeks…" at bounding box center [429, 208] width 167 height 26
click at [585, 168] on div "delivery frequency close 1 week 2 weeks 3 weeks 4 weeks 5 weeks 6 weeks (our su…" at bounding box center [428, 212] width 857 height 425
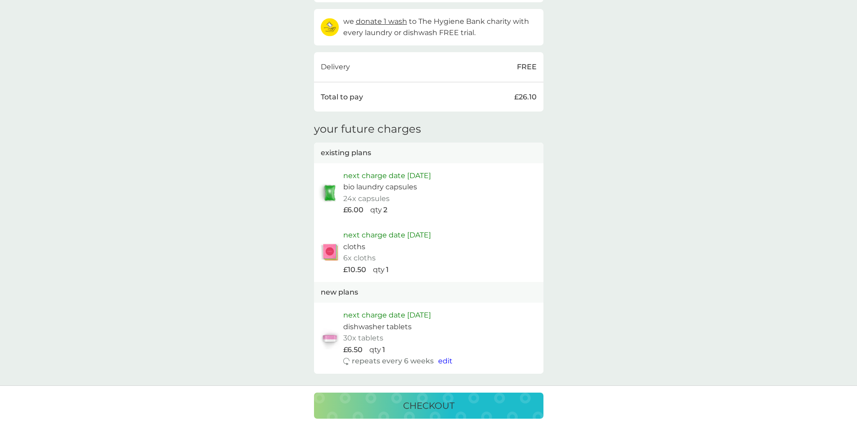
scroll to position [630, 0]
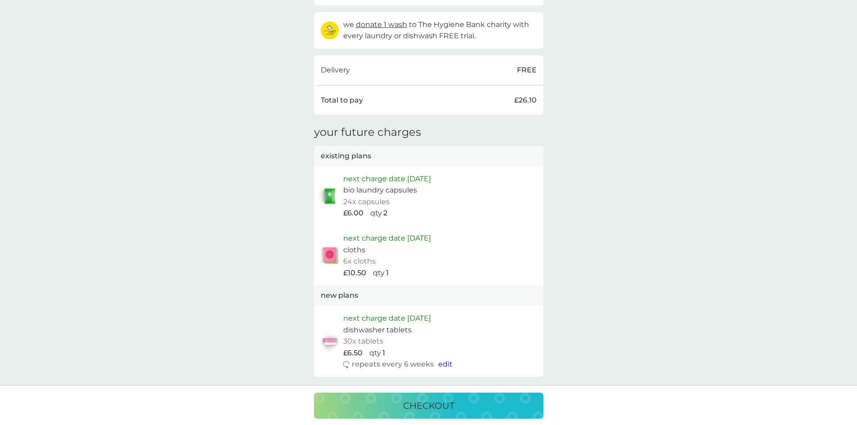
click at [446, 365] on span "edit" at bounding box center [445, 364] width 14 height 9
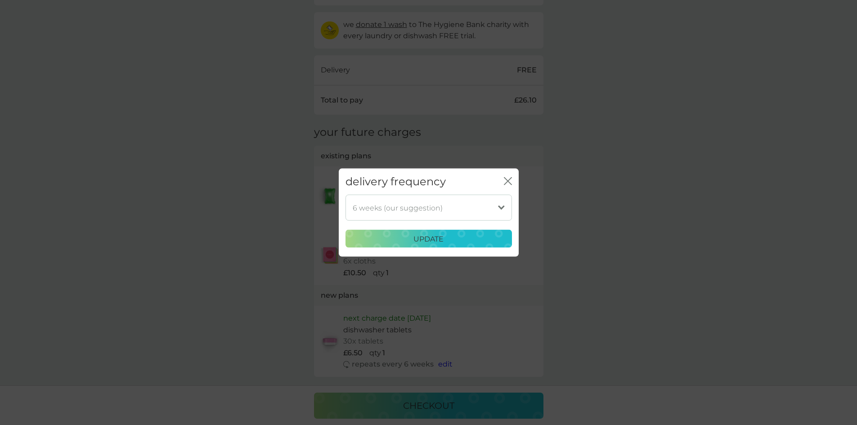
click at [465, 206] on select "1 week 2 weeks 3 weeks 4 weeks 5 weeks 6 weeks (our suggestion) 7 weeks 8 weeks…" at bounding box center [429, 208] width 167 height 26
select select "70"
click at [346, 195] on select "1 week 2 weeks 3 weeks 4 weeks 5 weeks 6 weeks (our suggestion) 7 weeks 8 weeks…" at bounding box center [429, 208] width 167 height 26
click at [468, 231] on button "update" at bounding box center [429, 239] width 167 height 18
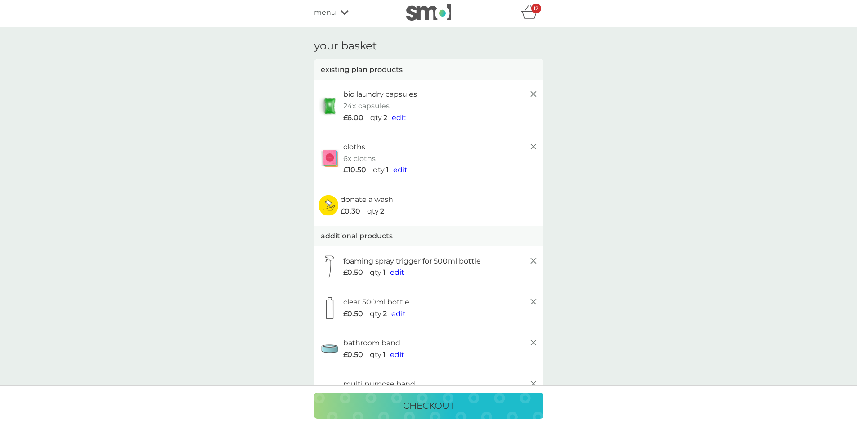
scroll to position [0, 0]
click at [332, 12] on span "menu" at bounding box center [325, 14] width 22 height 12
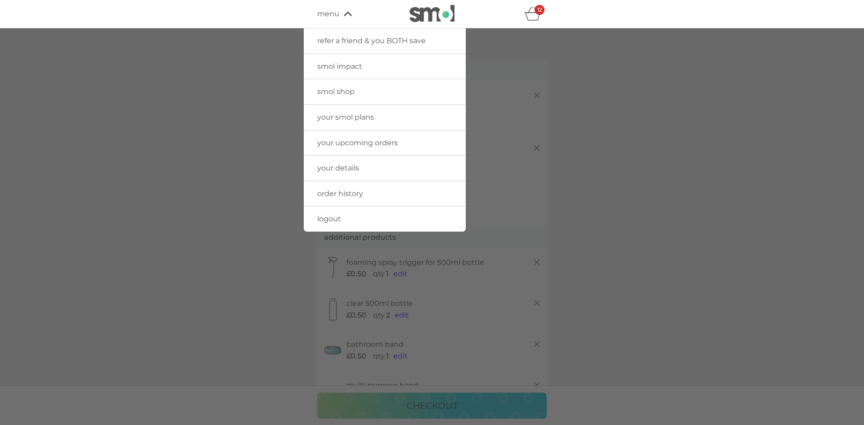
click at [347, 97] on link "smol shop" at bounding box center [385, 91] width 162 height 25
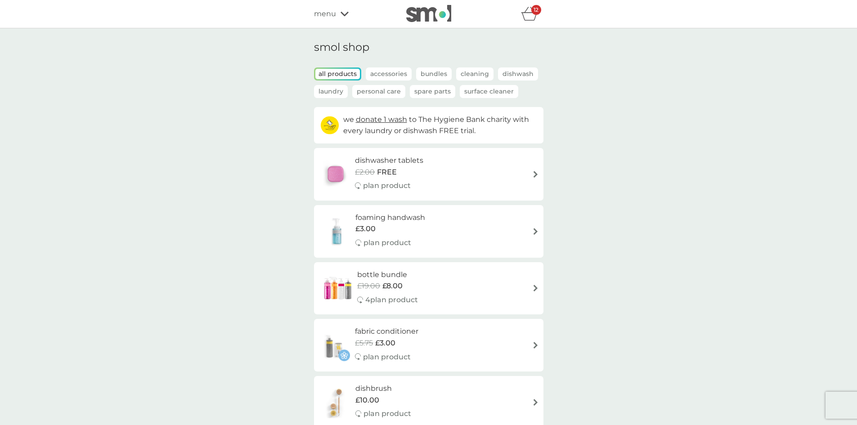
click at [463, 235] on div "foaming handwash £3.00 plan product" at bounding box center [429, 231] width 221 height 39
select select "119"
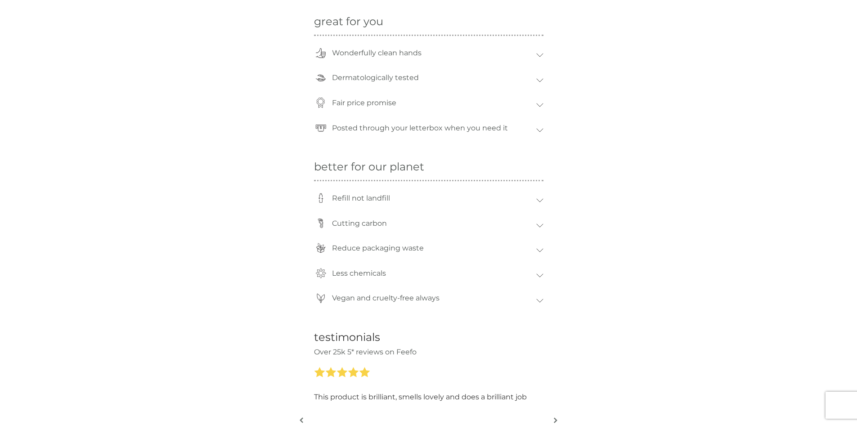
scroll to position [675, 0]
click at [543, 279] on div "Less chemicals" at bounding box center [429, 276] width 230 height 25
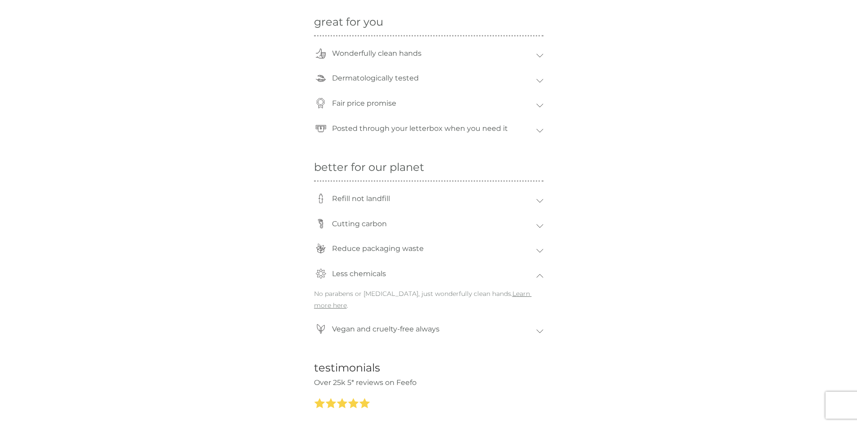
click at [543, 254] on div "Reduce packaging waste" at bounding box center [429, 251] width 230 height 25
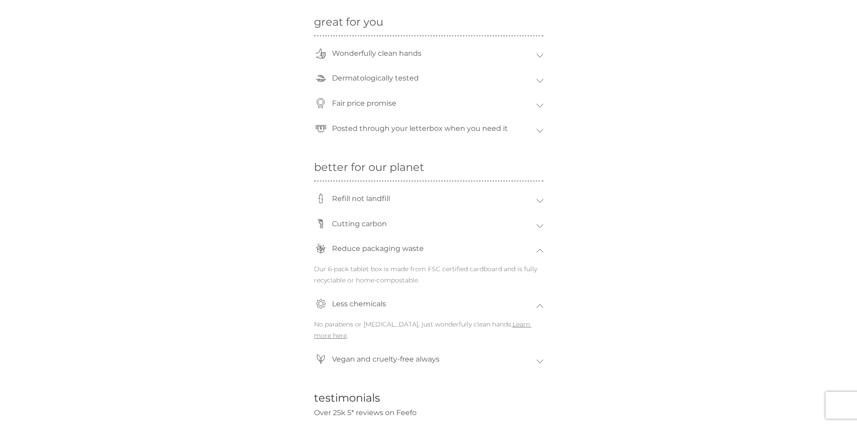
click at [543, 224] on icon at bounding box center [539, 226] width 7 height 4
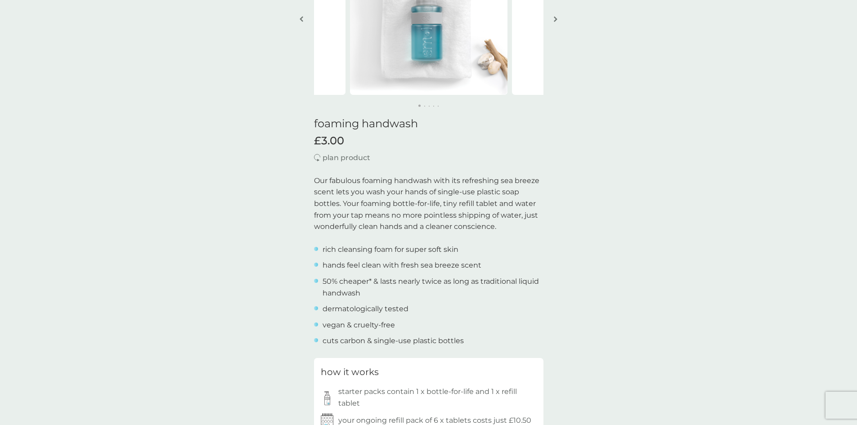
scroll to position [90, 0]
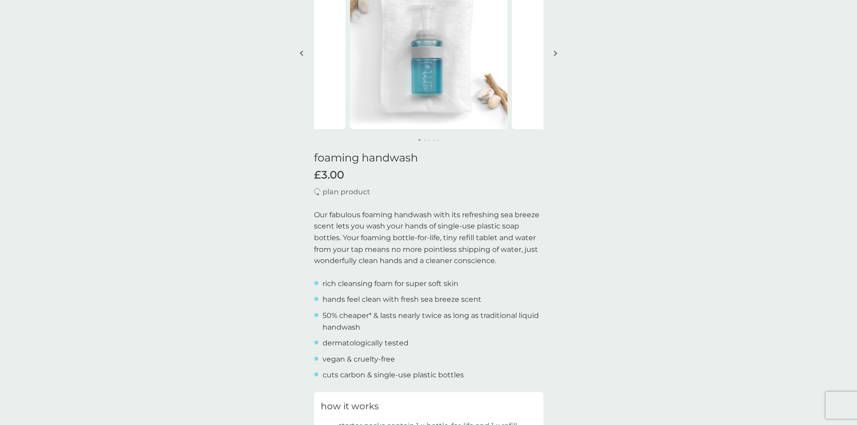
click at [559, 52] on button "button" at bounding box center [556, 54] width 7 height 45
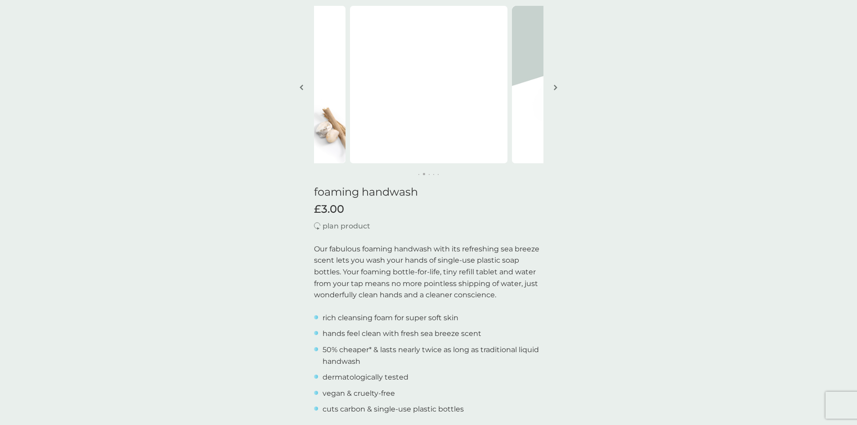
scroll to position [0, 0]
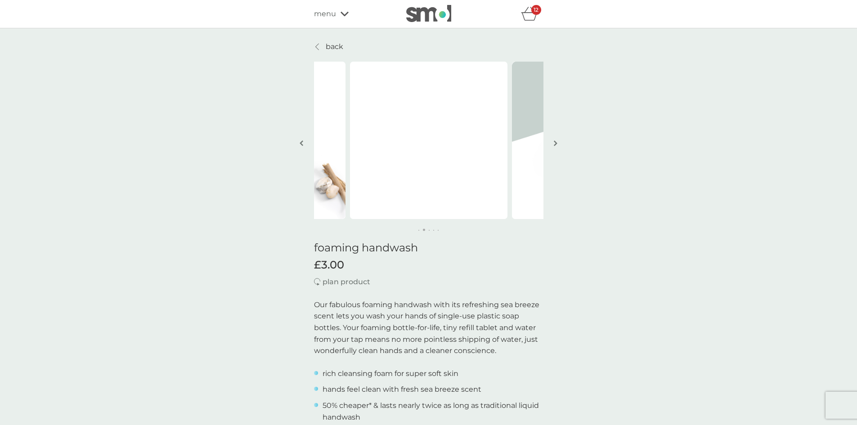
click at [557, 139] on button "button" at bounding box center [556, 144] width 7 height 45
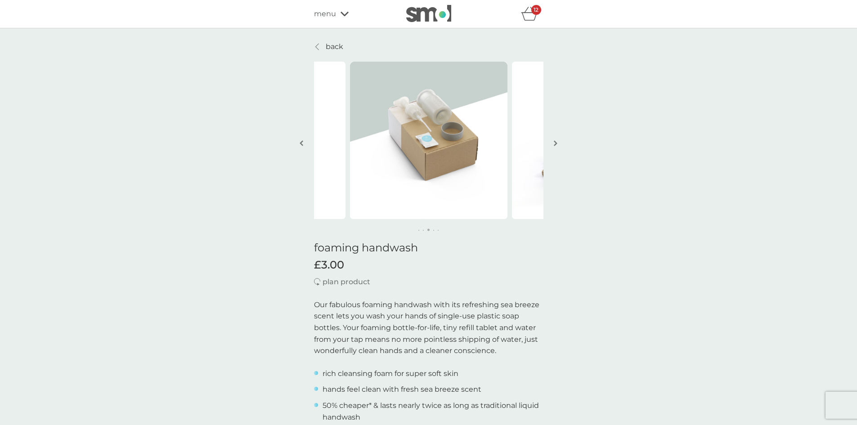
click at [557, 139] on button "button" at bounding box center [556, 144] width 7 height 45
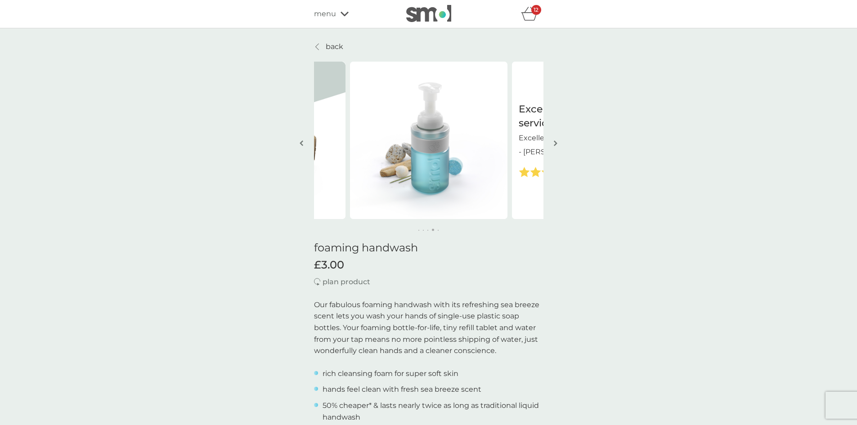
click at [557, 139] on button "button" at bounding box center [556, 144] width 7 height 45
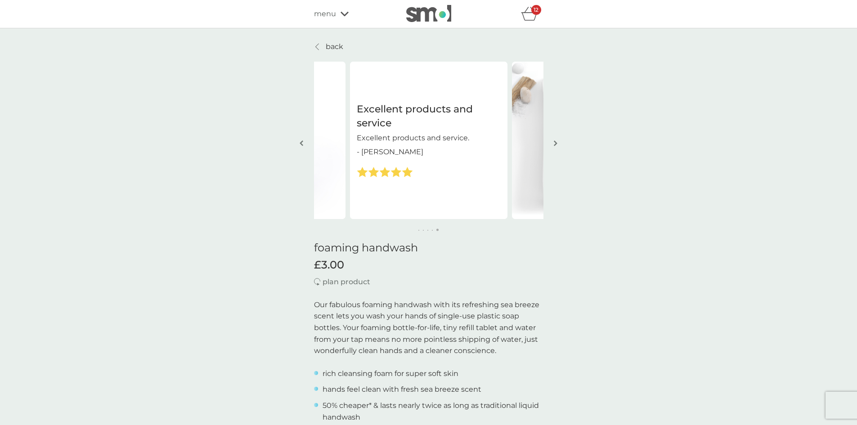
click at [557, 139] on button "button" at bounding box center [556, 144] width 7 height 45
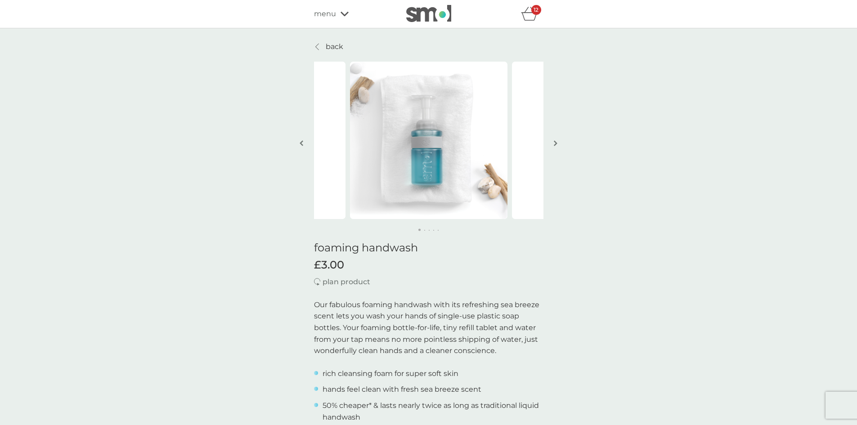
click at [557, 139] on button "button" at bounding box center [556, 144] width 7 height 45
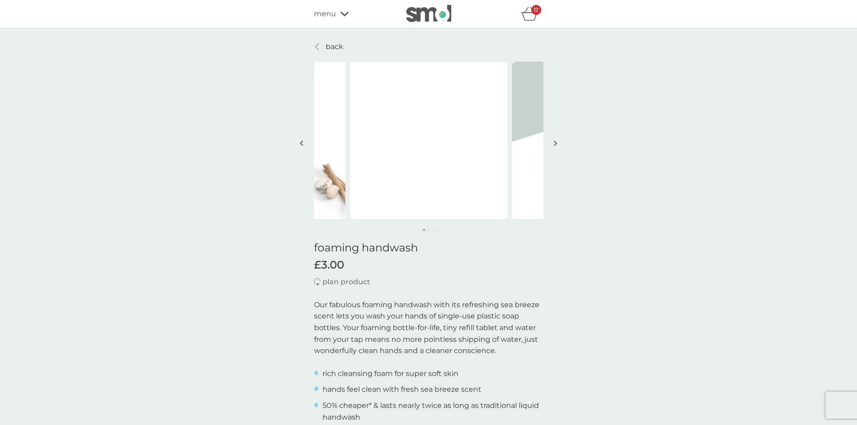
click at [557, 139] on button "button" at bounding box center [556, 144] width 7 height 45
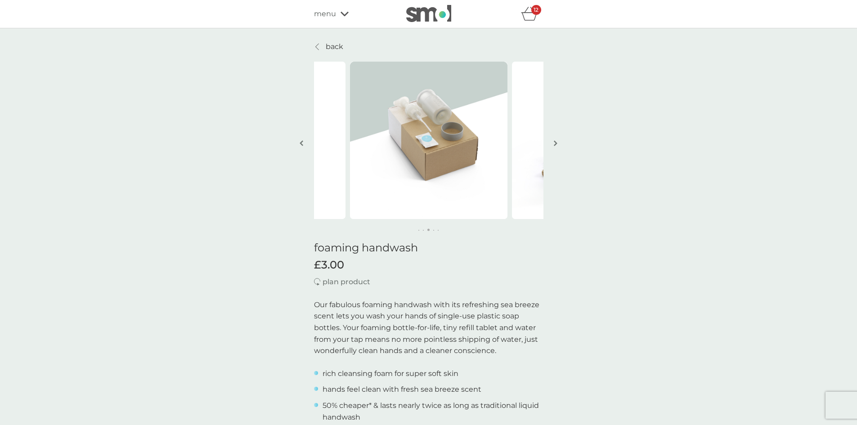
click at [557, 139] on button "button" at bounding box center [556, 144] width 7 height 45
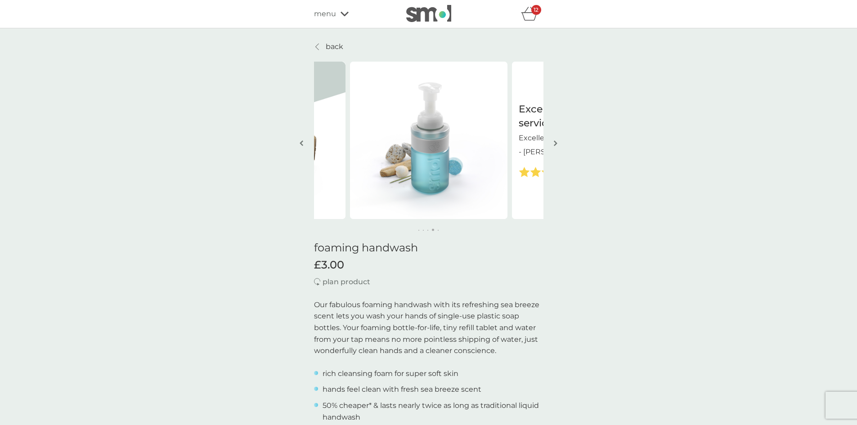
click at [557, 139] on button "button" at bounding box center [556, 144] width 7 height 45
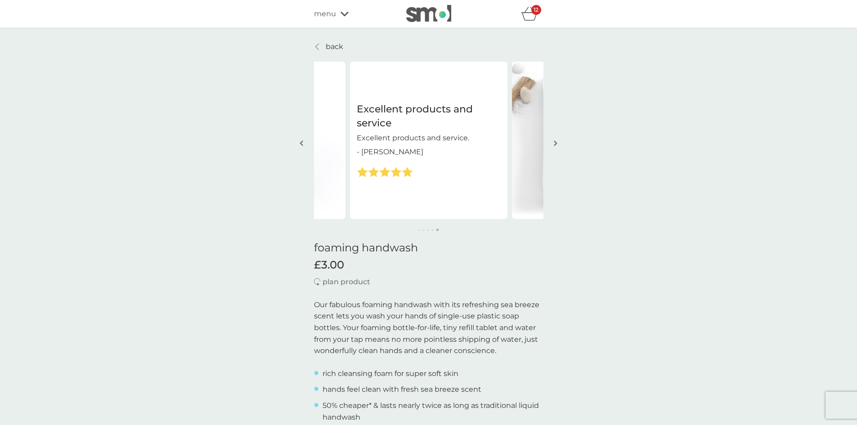
click at [557, 139] on button "button" at bounding box center [556, 144] width 7 height 45
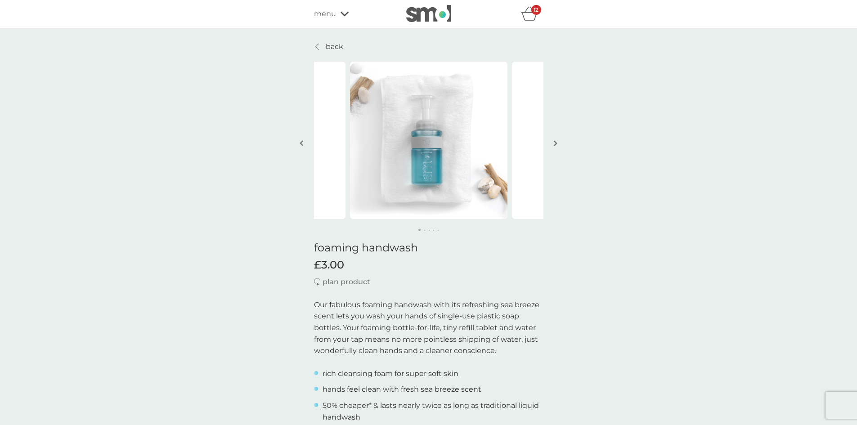
click at [557, 139] on button "button" at bounding box center [556, 144] width 7 height 45
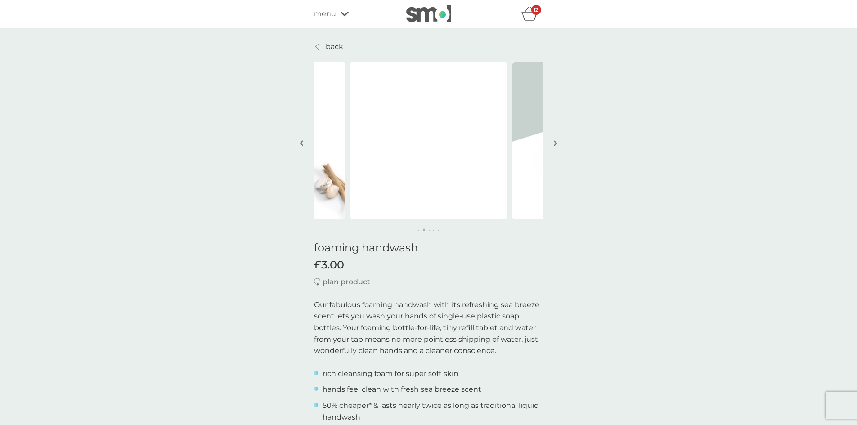
click at [557, 139] on button "button" at bounding box center [556, 144] width 7 height 45
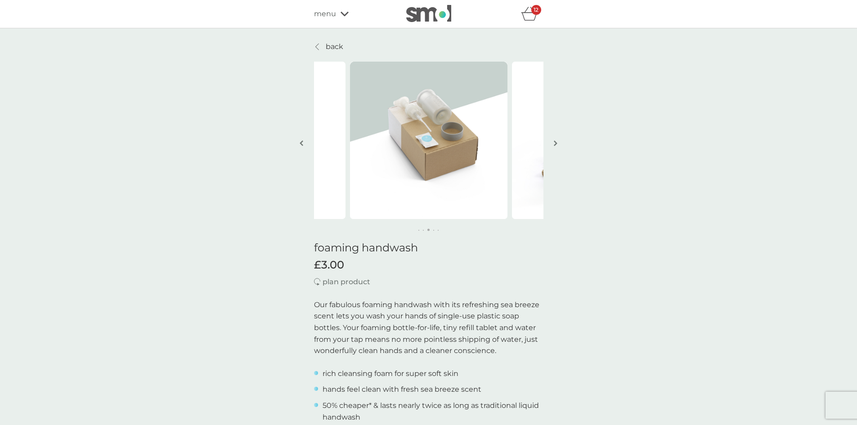
click at [557, 139] on button "button" at bounding box center [556, 144] width 7 height 45
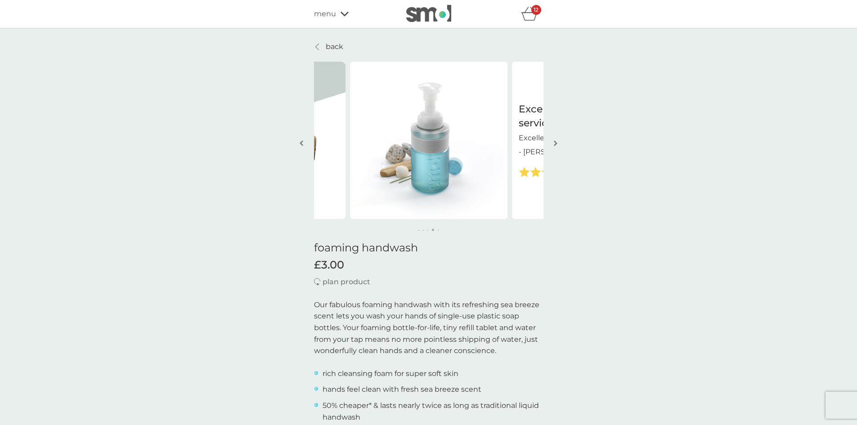
click at [557, 139] on button "button" at bounding box center [556, 144] width 7 height 45
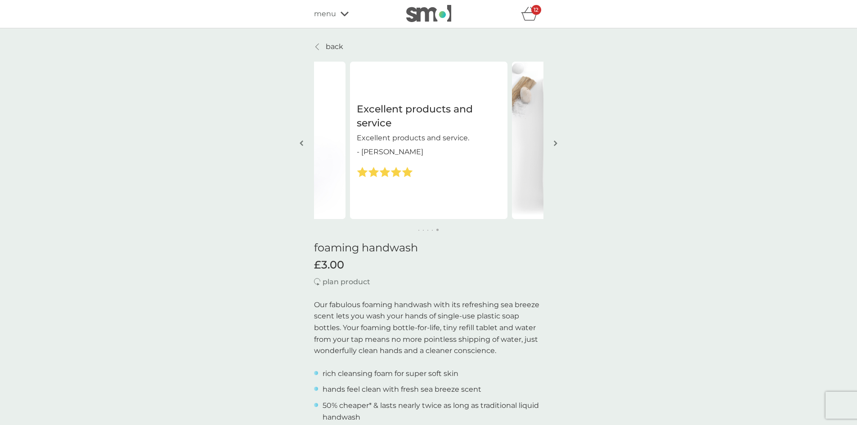
click at [530, 10] on icon "basket" at bounding box center [529, 14] width 17 height 14
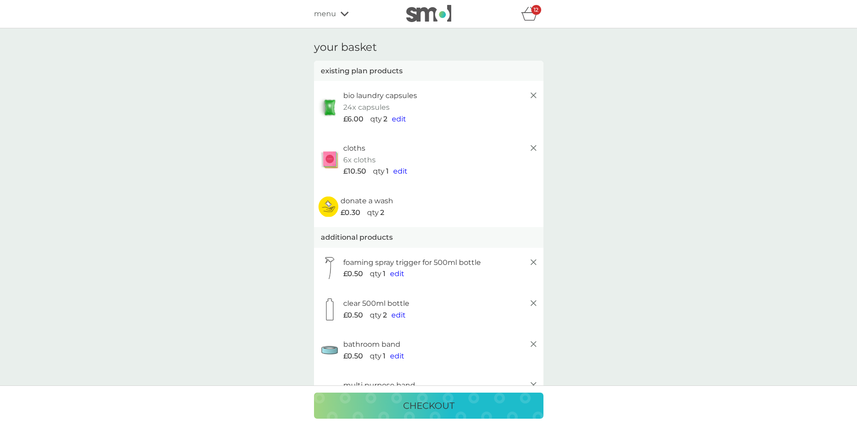
click at [484, 411] on div "checkout" at bounding box center [429, 406] width 212 height 14
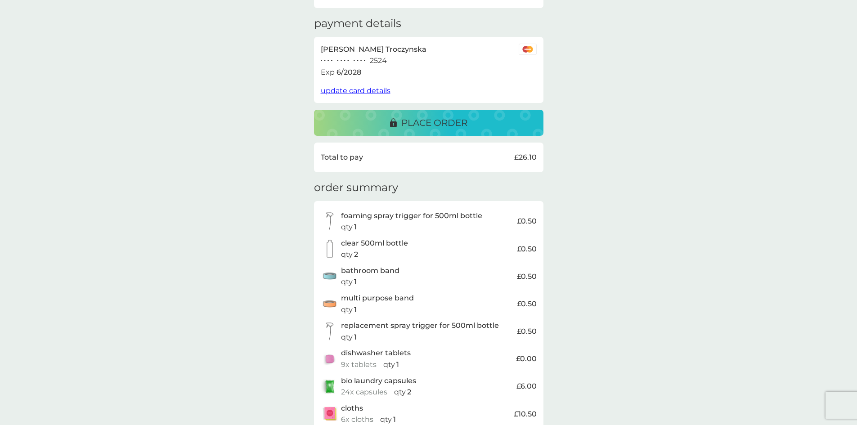
scroll to position [150, 0]
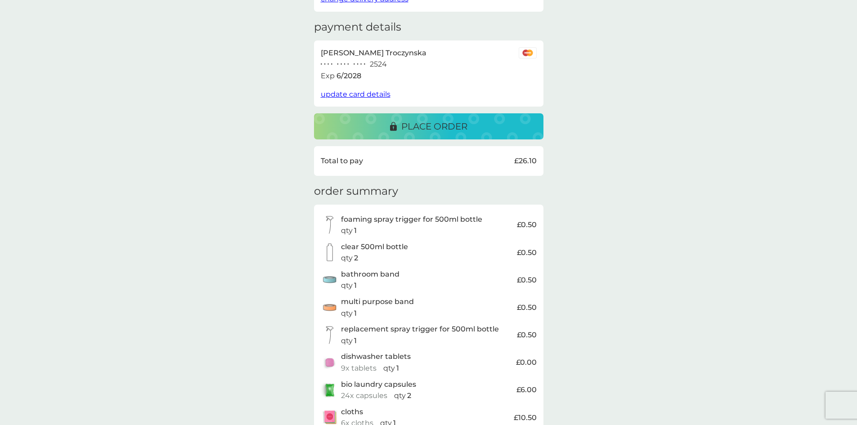
click at [466, 119] on p "place order" at bounding box center [434, 126] width 66 height 14
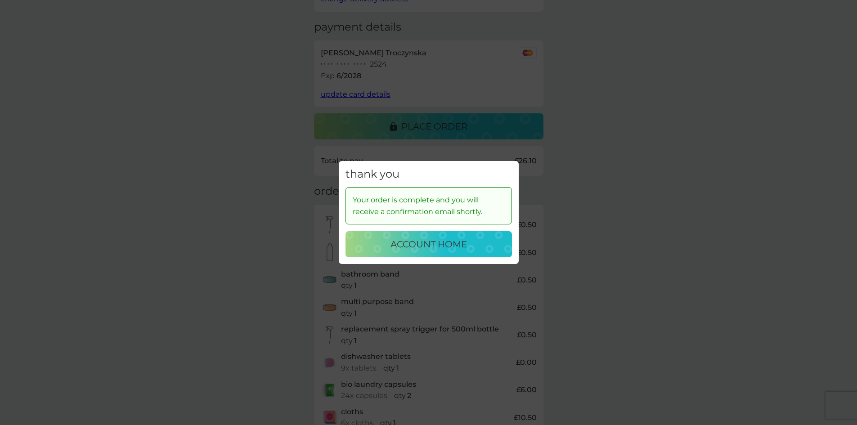
click at [464, 249] on p "account home" at bounding box center [429, 244] width 77 height 14
